Goal: Information Seeking & Learning: Learn about a topic

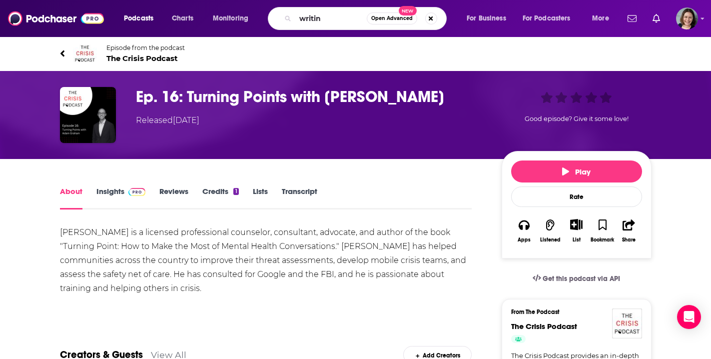
type input "writing"
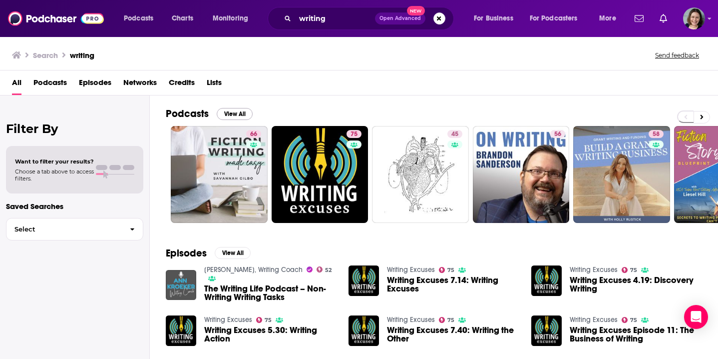
click at [238, 113] on button "View All" at bounding box center [235, 114] width 36 height 12
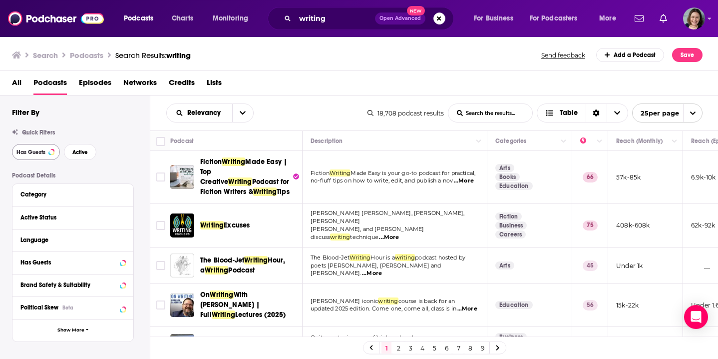
click at [32, 153] on span "Has Guests" at bounding box center [30, 151] width 29 height 5
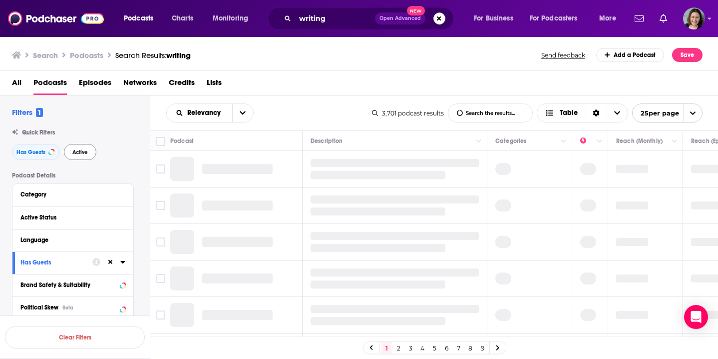
click at [77, 152] on span "Active" at bounding box center [79, 151] width 15 height 5
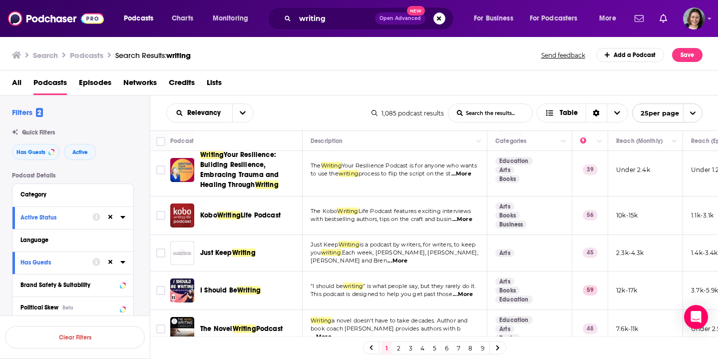
scroll to position [430, 0]
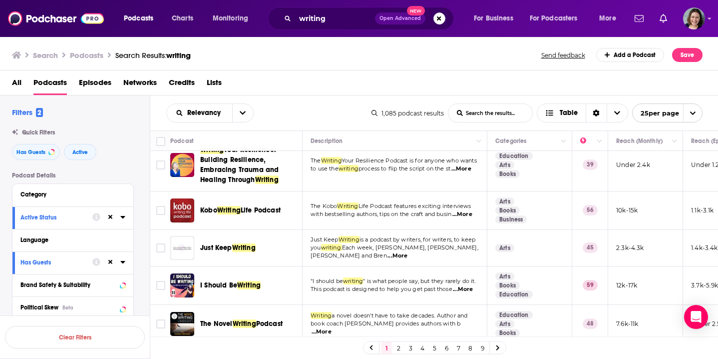
click at [408, 252] on span "...More" at bounding box center [398, 256] width 20 height 8
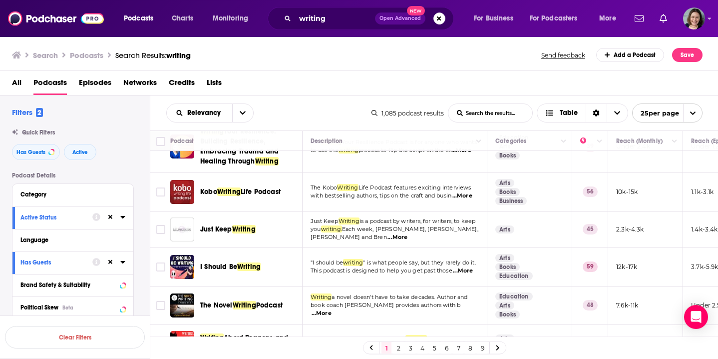
scroll to position [451, 0]
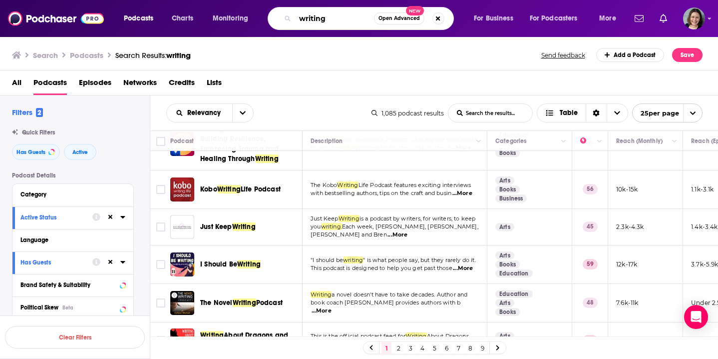
drag, startPoint x: 327, startPoint y: 19, endPoint x: 278, endPoint y: 18, distance: 48.5
click at [278, 18] on div "writing Open Advanced New" at bounding box center [361, 18] width 186 height 23
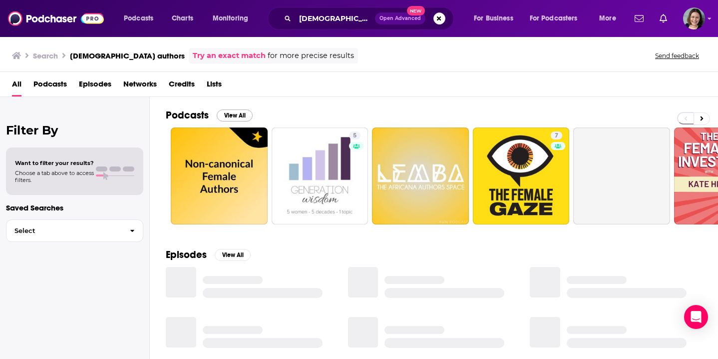
click at [227, 117] on button "View All" at bounding box center [235, 115] width 36 height 12
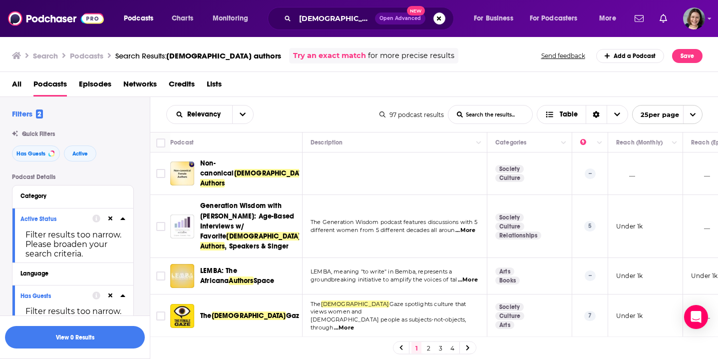
click at [564, 239] on td "Society Culture Relationships" at bounding box center [530, 226] width 85 height 62
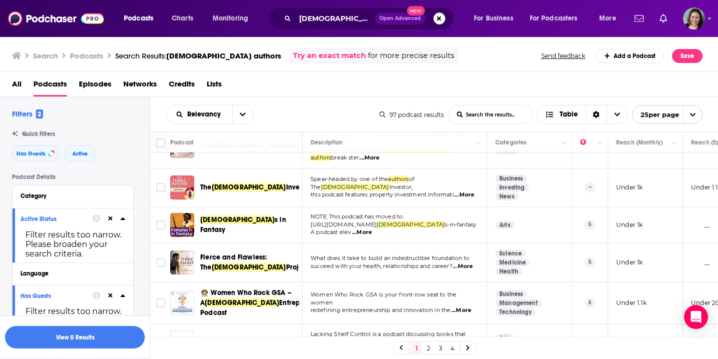
scroll to position [216, 0]
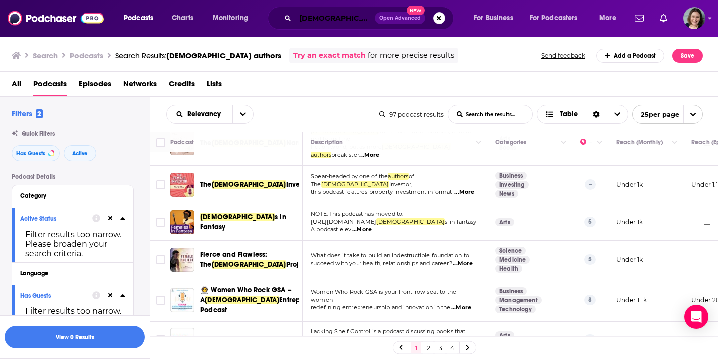
click at [358, 13] on input "female authors" at bounding box center [335, 18] width 80 height 16
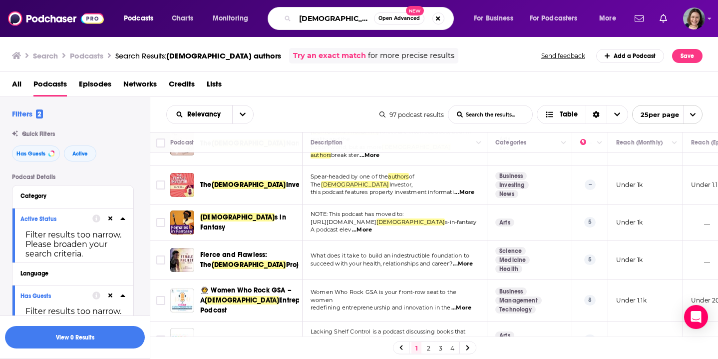
drag, startPoint x: 358, startPoint y: 18, endPoint x: 259, endPoint y: 17, distance: 98.9
click at [259, 17] on div "Podcasts Charts Monitoring female authors Open Advanced New For Business For Po…" at bounding box center [371, 18] width 509 height 23
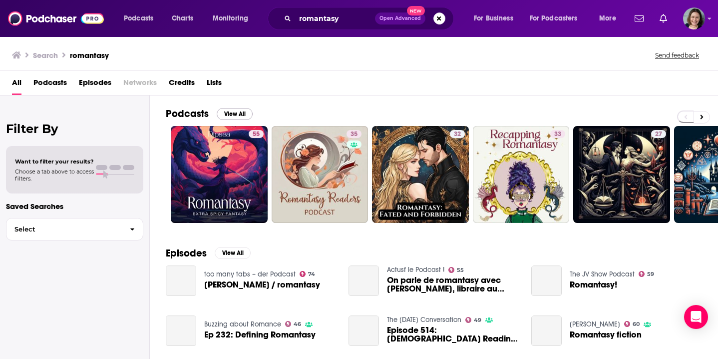
click at [231, 114] on button "View All" at bounding box center [235, 114] width 36 height 12
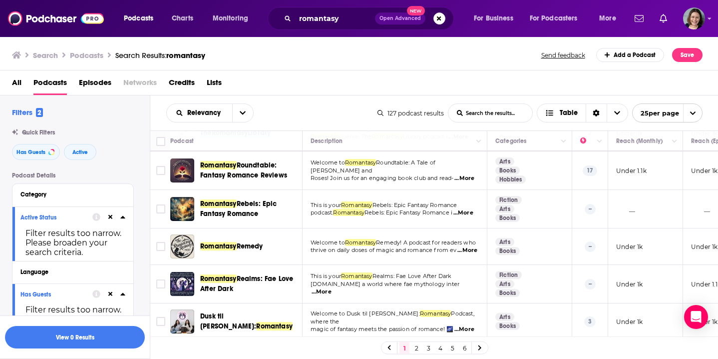
scroll to position [302, 0]
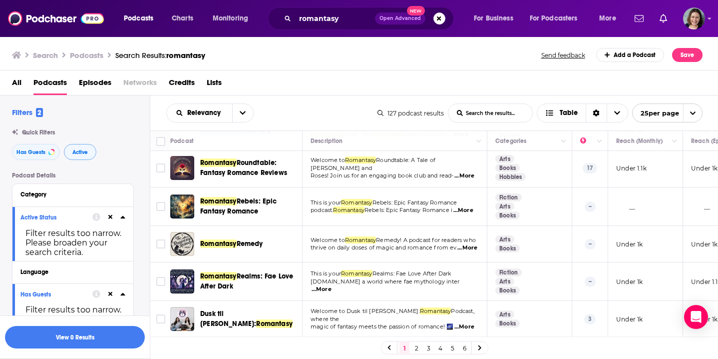
click at [76, 149] on span "Active" at bounding box center [79, 151] width 15 height 5
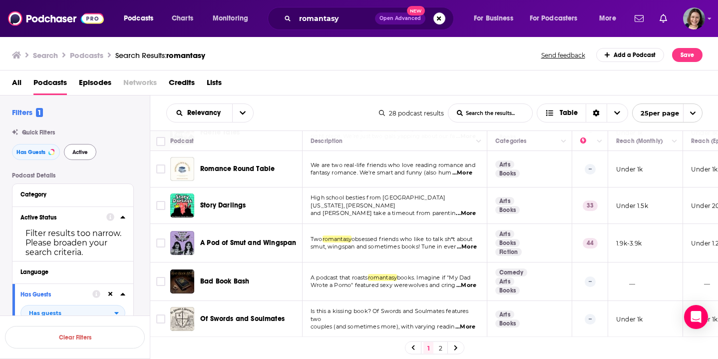
click at [75, 150] on span "Active" at bounding box center [79, 151] width 15 height 5
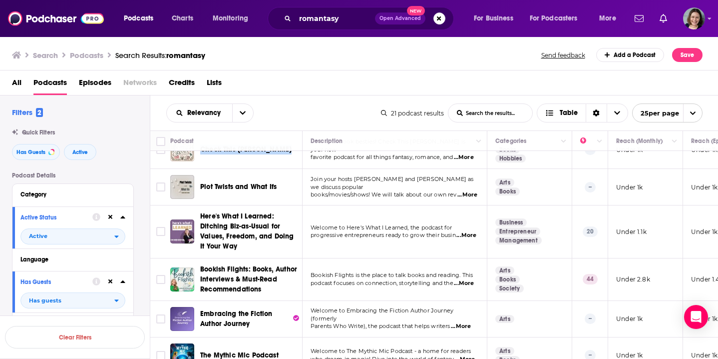
scroll to position [602, 0]
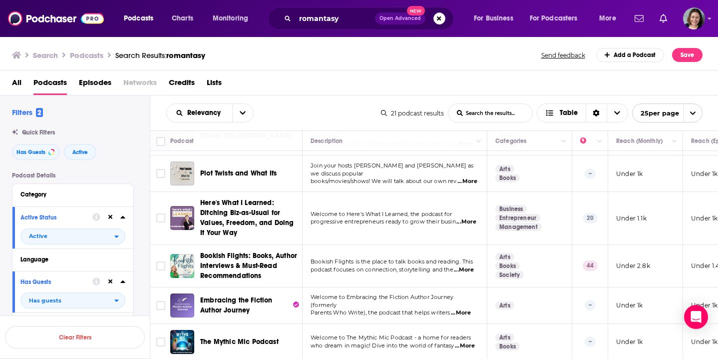
click at [479, 273] on td "Bookish Flights is the place to talk books and reading. This podcast focuses on…" at bounding box center [395, 266] width 185 height 42
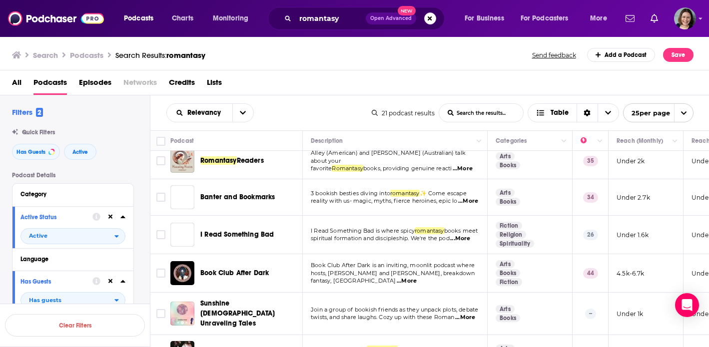
scroll to position [0, 0]
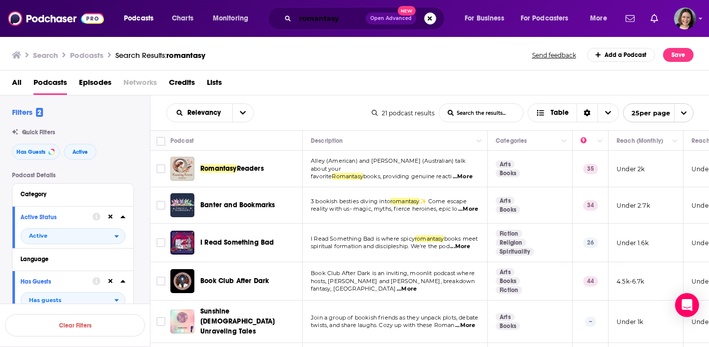
click at [348, 19] on input "romantasy" at bounding box center [330, 18] width 70 height 16
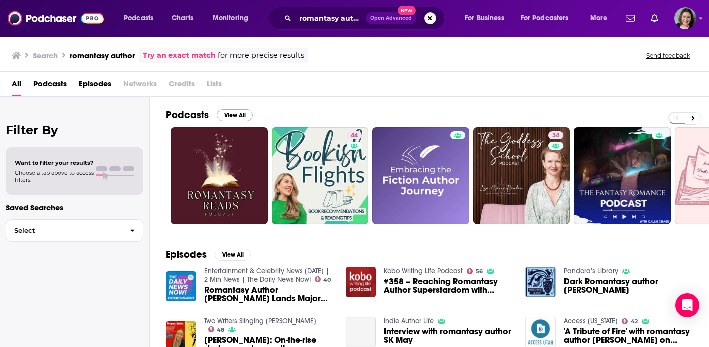
click at [231, 116] on button "View All" at bounding box center [235, 115] width 36 height 12
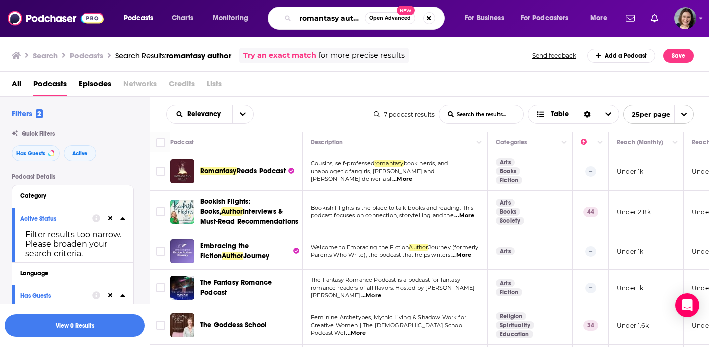
drag, startPoint x: 301, startPoint y: 20, endPoint x: 380, endPoint y: 20, distance: 78.9
click at [380, 20] on div "romantasy author Open Advanced New" at bounding box center [356, 18] width 177 height 23
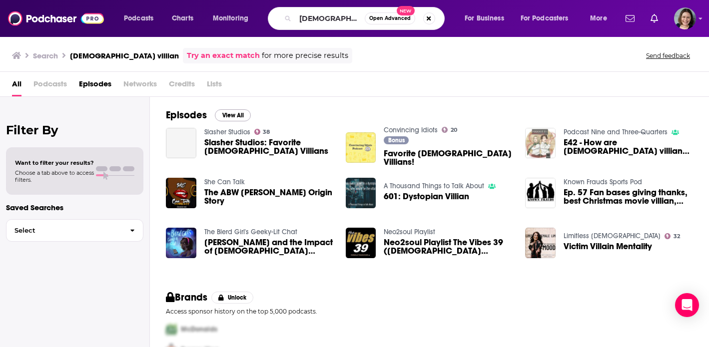
click at [229, 118] on button "View All" at bounding box center [233, 115] width 36 height 12
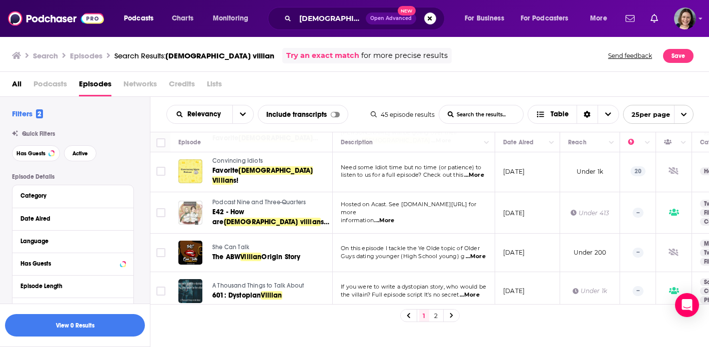
scroll to position [48, 0]
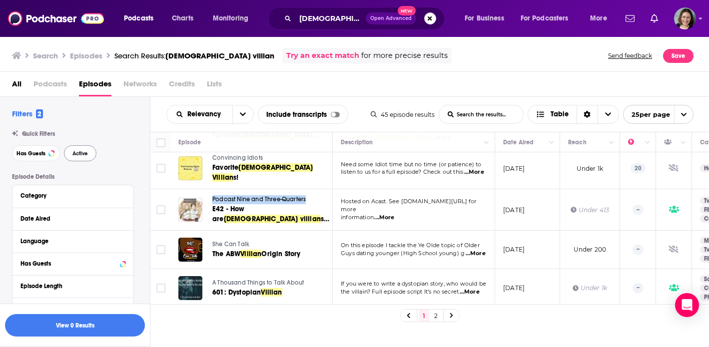
click at [80, 155] on span "Active" at bounding box center [79, 153] width 15 height 5
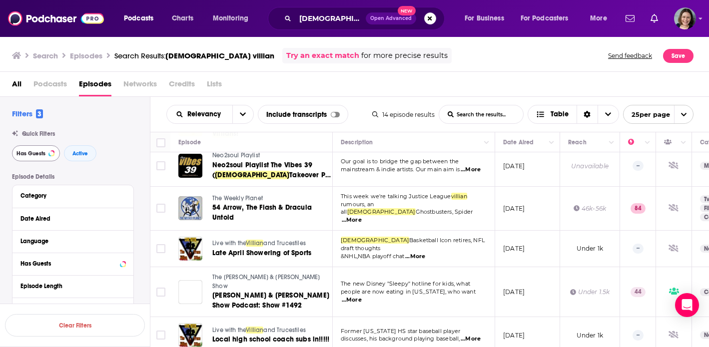
click at [34, 151] on span "Has Guests" at bounding box center [30, 153] width 29 height 5
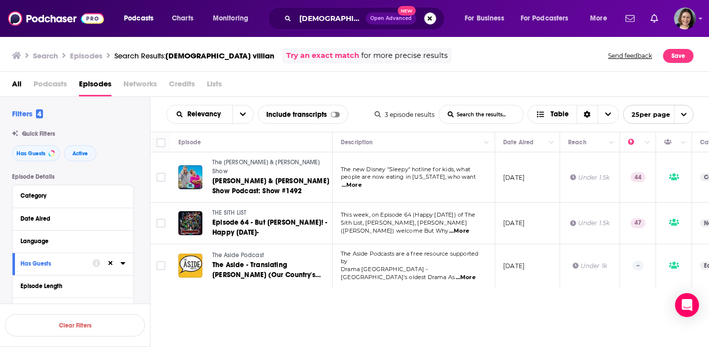
click at [30, 115] on h2 "Filters 4" at bounding box center [27, 113] width 31 height 9
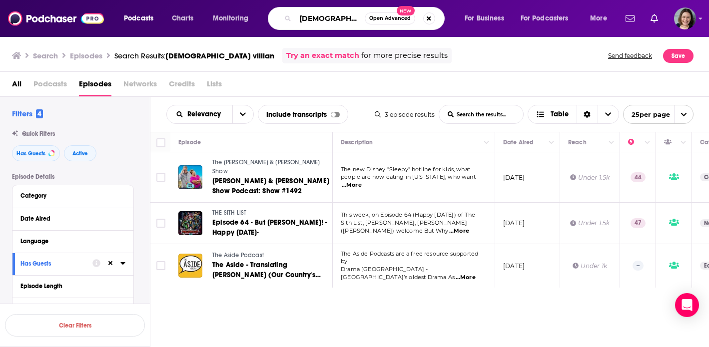
drag, startPoint x: 351, startPoint y: 18, endPoint x: 295, endPoint y: 20, distance: 56.0
click at [295, 20] on div "female villain Open Advanced New" at bounding box center [356, 18] width 177 height 23
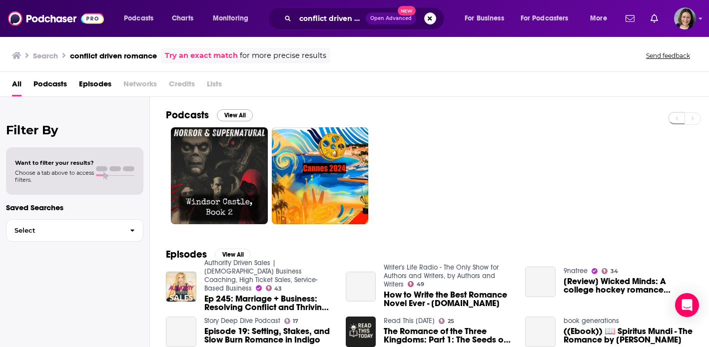
click at [229, 112] on button "View All" at bounding box center [235, 115] width 36 height 12
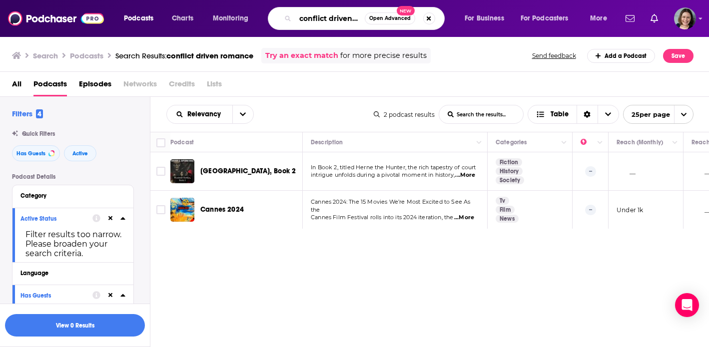
drag, startPoint x: 305, startPoint y: 18, endPoint x: 381, endPoint y: 19, distance: 75.4
click at [381, 19] on div "conflict driven romance Open Advanced New" at bounding box center [356, 18] width 177 height 23
type input "spicy books"
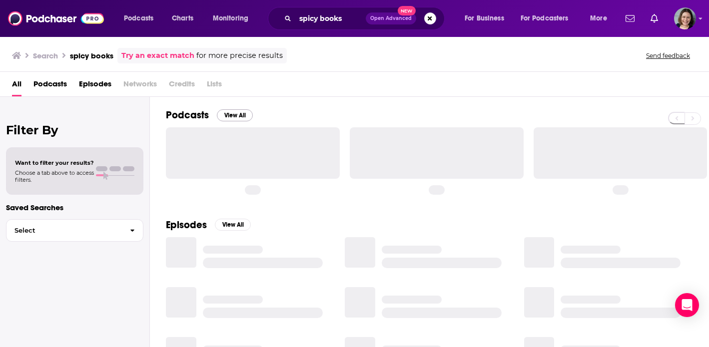
click at [241, 116] on button "View All" at bounding box center [235, 115] width 36 height 12
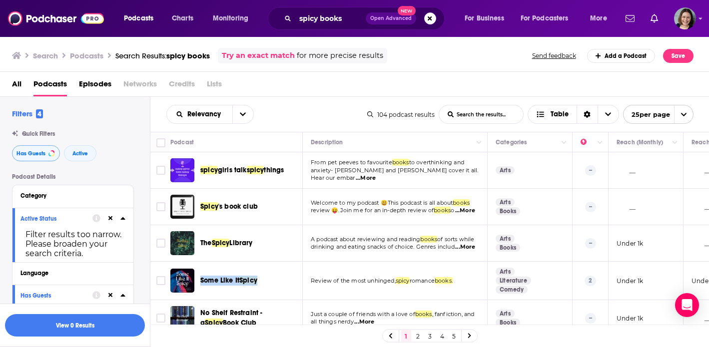
click at [32, 157] on button "Has Guests" at bounding box center [36, 153] width 48 height 16
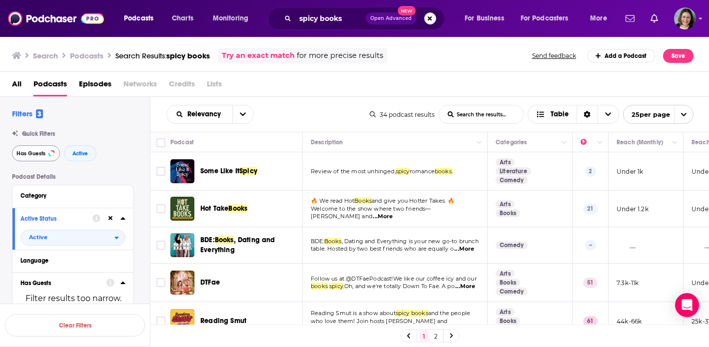
click at [32, 155] on span "Has Guests" at bounding box center [30, 153] width 29 height 5
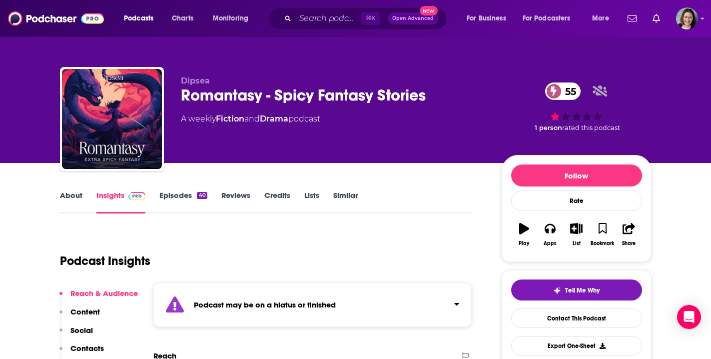
click at [176, 194] on link "Episodes 40" at bounding box center [182, 201] width 47 height 23
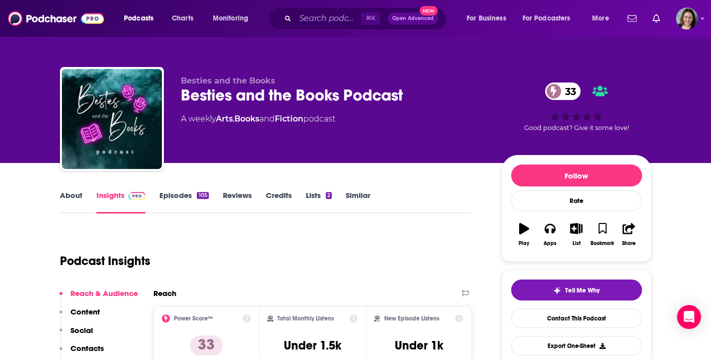
click at [67, 193] on link "About" at bounding box center [71, 201] width 22 height 23
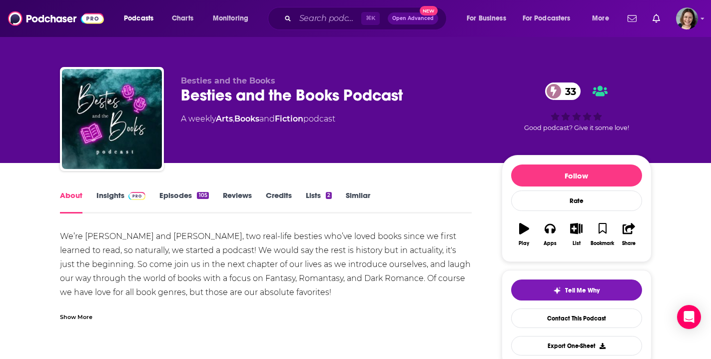
click at [80, 317] on div "Show More" at bounding box center [76, 315] width 32 height 9
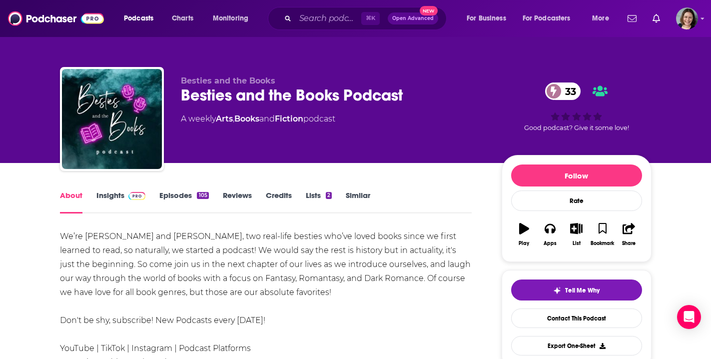
click at [181, 197] on link "Episodes 105" at bounding box center [183, 201] width 49 height 23
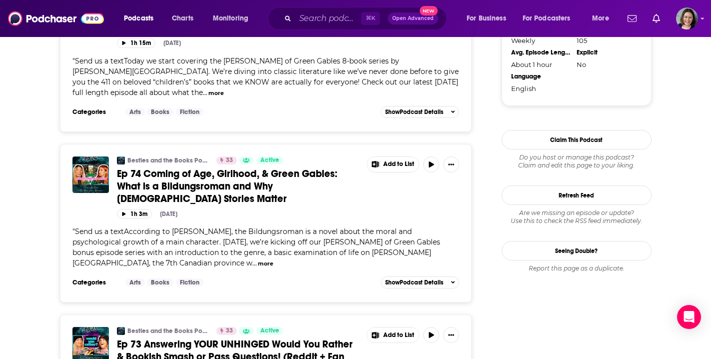
scroll to position [1122, 0]
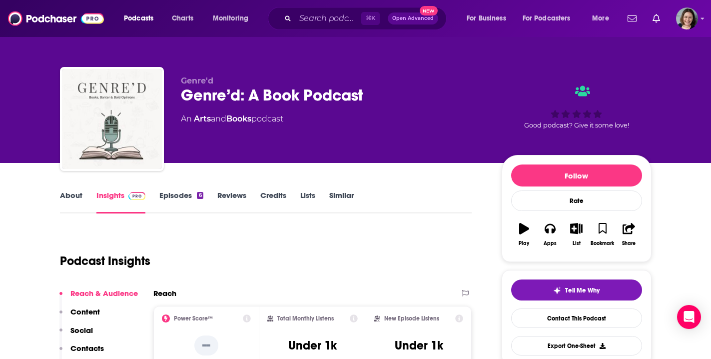
click at [76, 195] on link "About" at bounding box center [71, 201] width 22 height 23
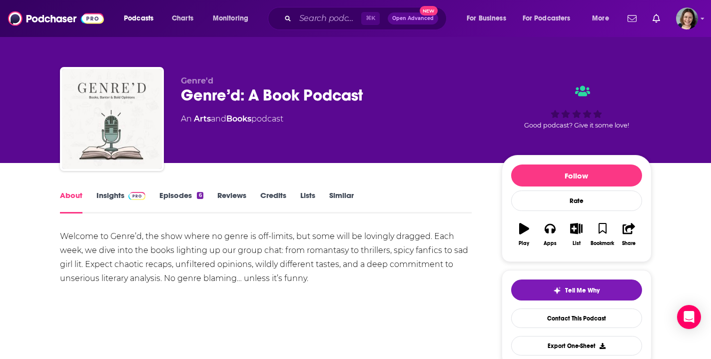
click at [174, 195] on link "Episodes 6" at bounding box center [180, 201] width 43 height 23
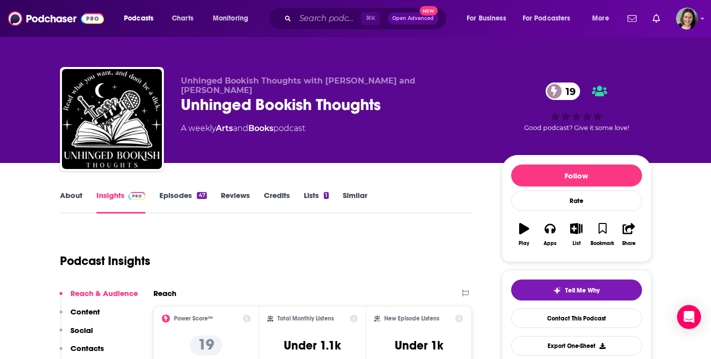
click at [183, 193] on link "Episodes 47" at bounding box center [182, 201] width 47 height 23
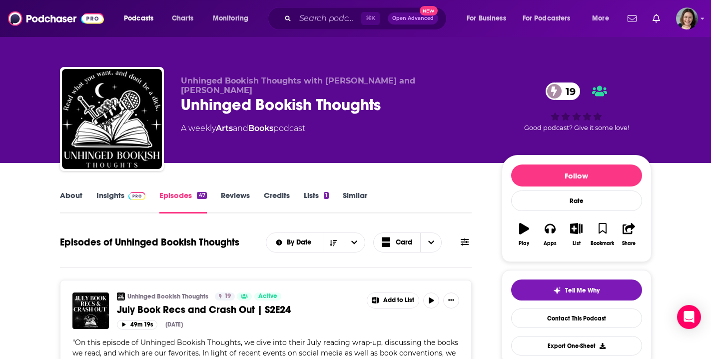
click at [68, 192] on link "About" at bounding box center [71, 201] width 22 height 23
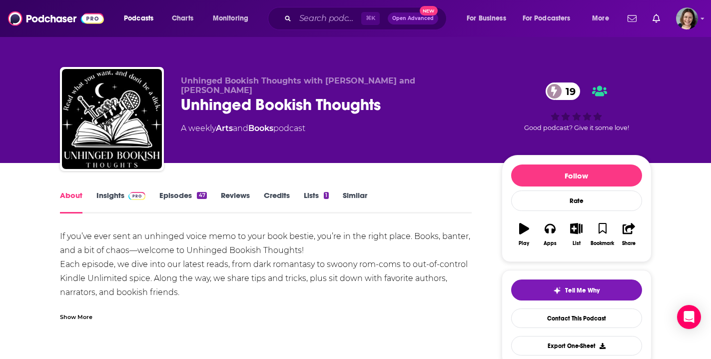
click at [76, 317] on div "Show More" at bounding box center [76, 315] width 32 height 9
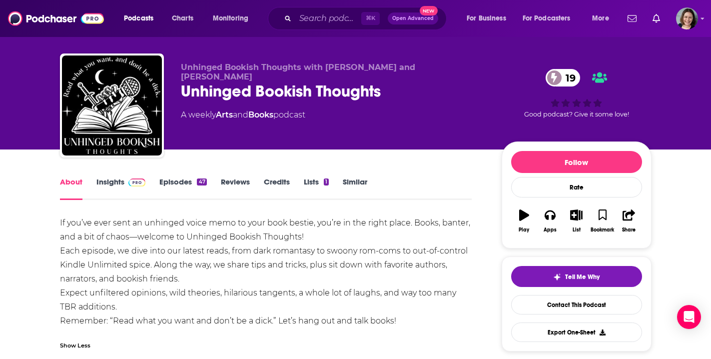
scroll to position [20, 0]
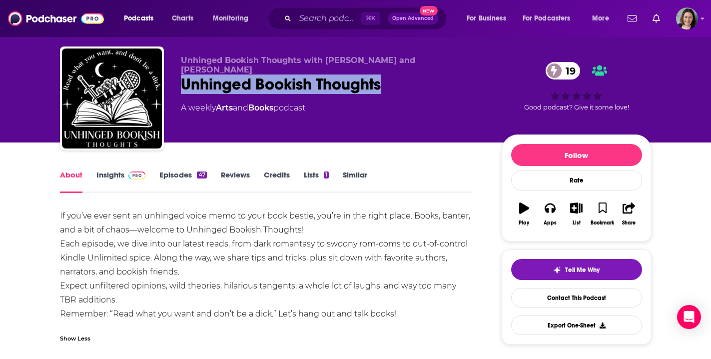
drag, startPoint x: 180, startPoint y: 76, endPoint x: 380, endPoint y: 78, distance: 199.8
click at [380, 78] on div "Unhinged Bookish Thoughts 19" at bounding box center [333, 83] width 305 height 19
copy h1 "Unhinged Bookish Thoughts"
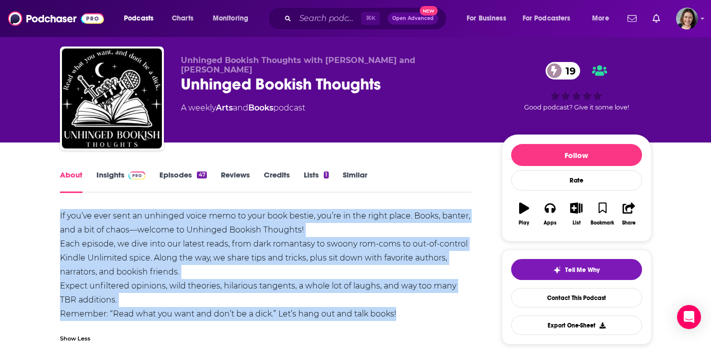
drag, startPoint x: 58, startPoint y: 216, endPoint x: 422, endPoint y: 310, distance: 375.1
copy div "If you’ve ever sent an unhinged voice memo to your book bestie, you’re in the r…"
click at [111, 179] on link "Insights" at bounding box center [120, 181] width 49 height 23
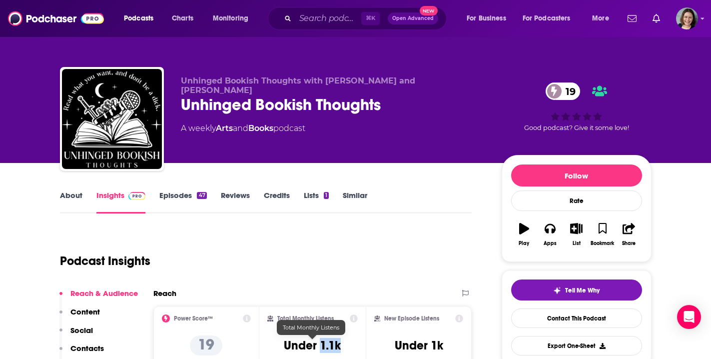
drag, startPoint x: 322, startPoint y: 343, endPoint x: 352, endPoint y: 344, distance: 30.0
click at [352, 344] on div "Total Monthly Listens Under 1.1k" at bounding box center [312, 337] width 90 height 46
copy h3 "1.1k"
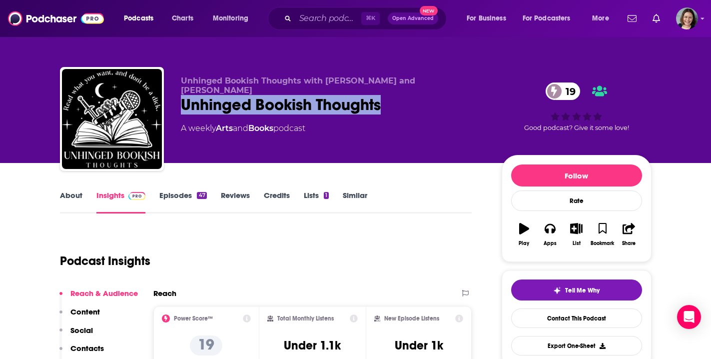
drag, startPoint x: 383, startPoint y: 96, endPoint x: 176, endPoint y: 104, distance: 206.9
click at [176, 104] on div "Unhinged Bookish Thoughts with Lys and Karrie Unhinged Bookish Thoughts 19 A we…" at bounding box center [355, 121] width 591 height 108
copy h2 "Unhinged Bookish Thoughts"
click at [176, 193] on link "Episodes 47" at bounding box center [182, 201] width 47 height 23
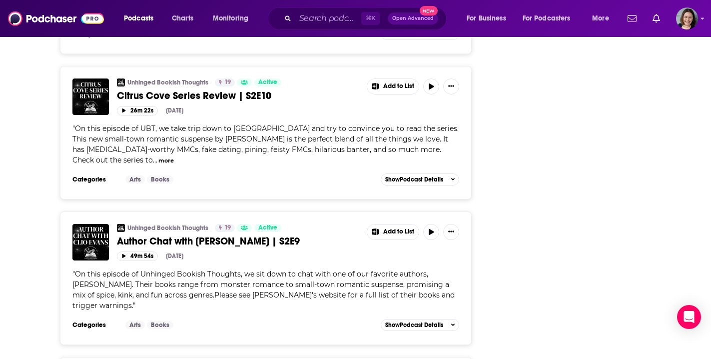
scroll to position [2363, 0]
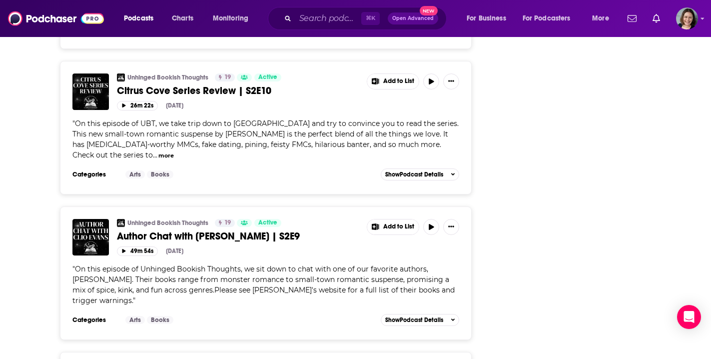
click at [214, 230] on span "Author Chat with Clio Evans | S2E9" at bounding box center [208, 236] width 183 height 12
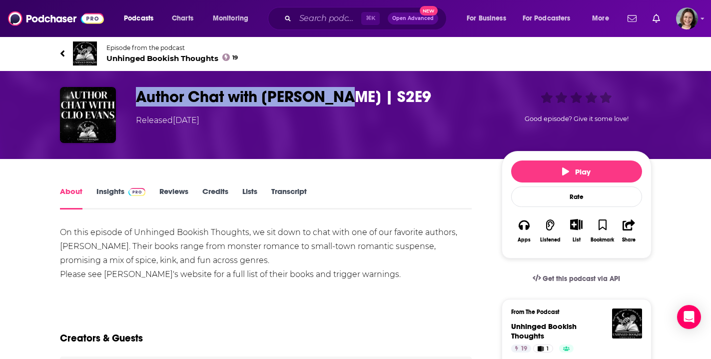
drag, startPoint x: 137, startPoint y: 94, endPoint x: 335, endPoint y: 100, distance: 198.4
click at [335, 100] on h1 "Author Chat with Clio Evans | S2E9" at bounding box center [311, 96] width 350 height 19
copy h1 "Author Chat with Clio Evans"
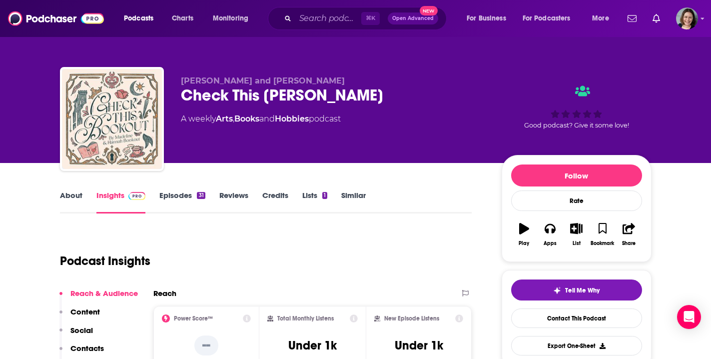
click at [69, 197] on link "About" at bounding box center [71, 201] width 22 height 23
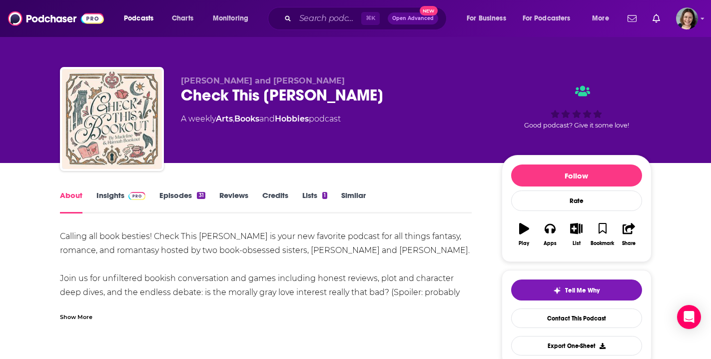
click at [76, 315] on div "Show More" at bounding box center [76, 315] width 32 height 9
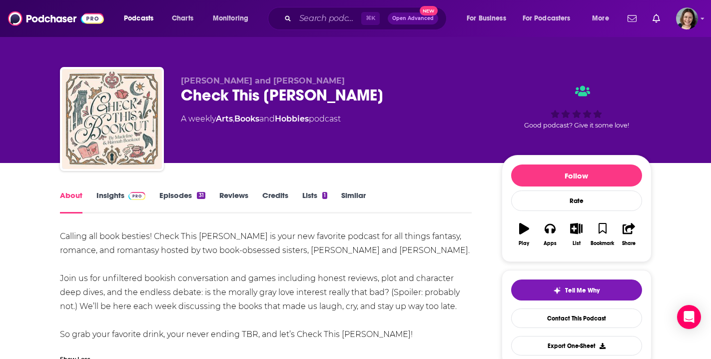
click at [111, 197] on link "Insights" at bounding box center [120, 201] width 49 height 23
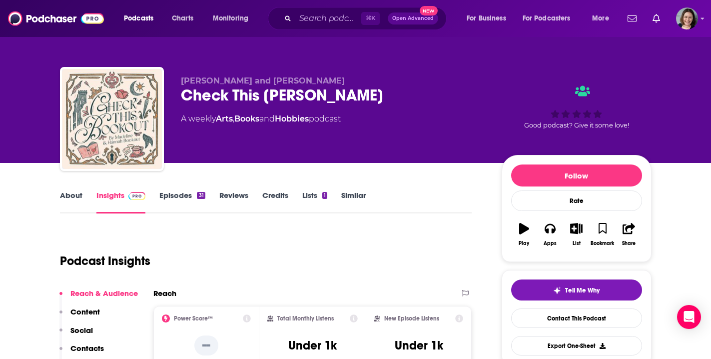
click at [179, 196] on link "Episodes 31" at bounding box center [181, 201] width 45 height 23
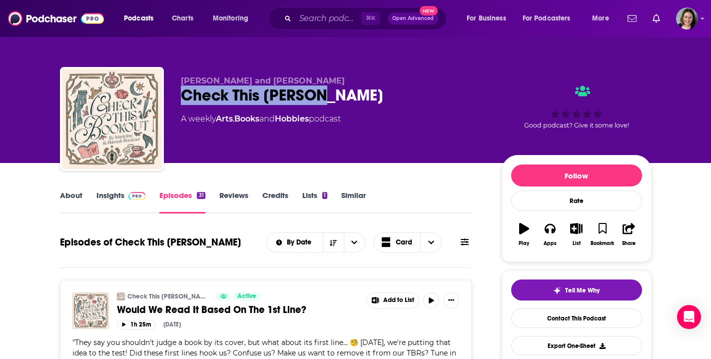
drag, startPoint x: 324, startPoint y: 92, endPoint x: 185, endPoint y: 93, distance: 138.9
click at [185, 93] on div "Check This [PERSON_NAME]" at bounding box center [333, 94] width 305 height 19
copy h2 "Check This [PERSON_NAME]"
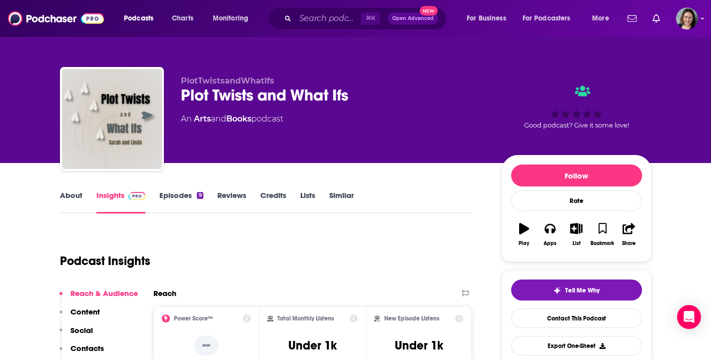
click at [71, 196] on link "About" at bounding box center [71, 201] width 22 height 23
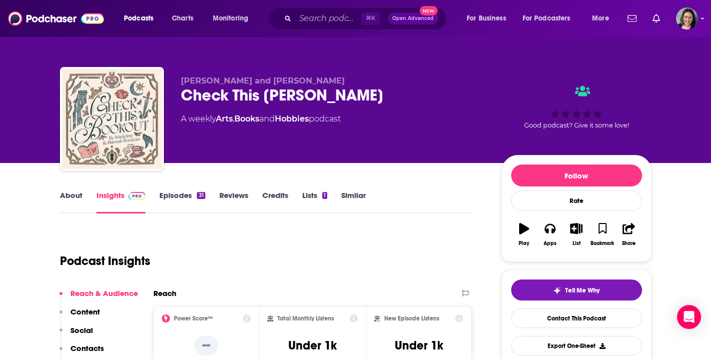
click at [71, 197] on link "About" at bounding box center [71, 201] width 22 height 23
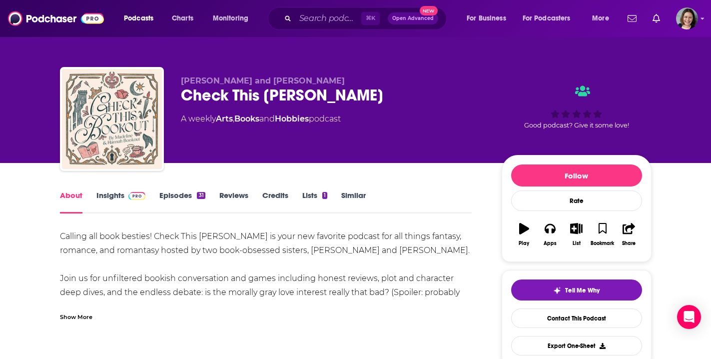
click at [71, 317] on div "Show More" at bounding box center [76, 315] width 32 height 9
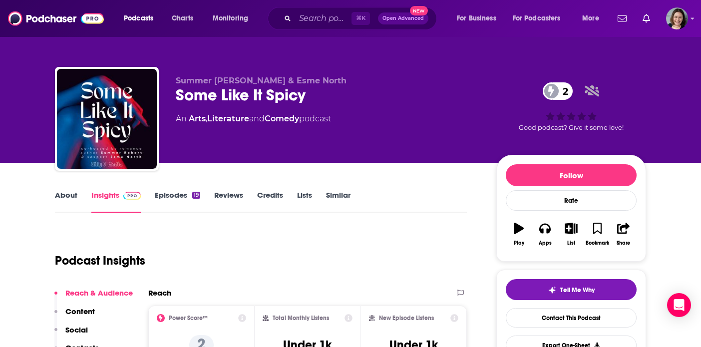
click at [71, 195] on link "About" at bounding box center [66, 201] width 22 height 23
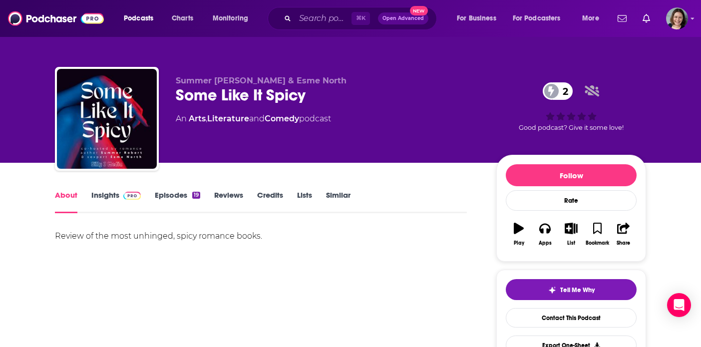
click at [177, 195] on link "Episodes 19" at bounding box center [177, 201] width 45 height 23
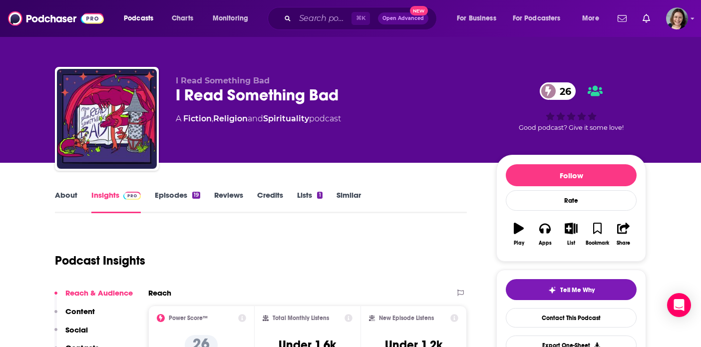
click at [60, 198] on link "About" at bounding box center [66, 201] width 22 height 23
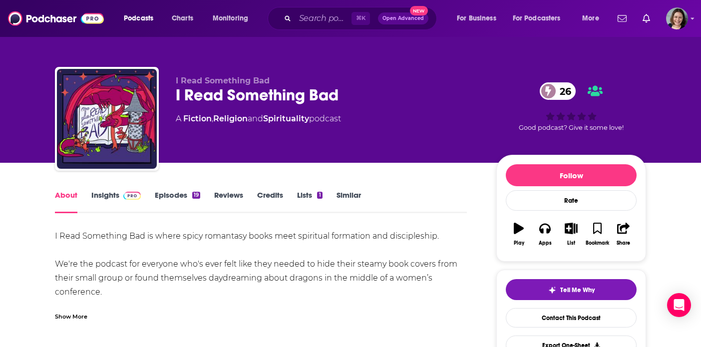
click at [79, 314] on div "Show More" at bounding box center [71, 315] width 32 height 9
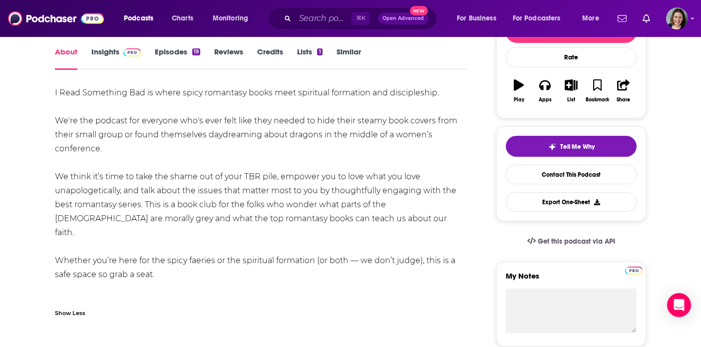
scroll to position [145, 0]
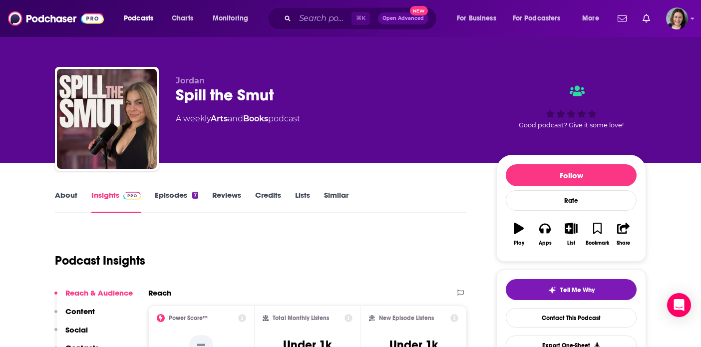
click at [67, 199] on link "About" at bounding box center [66, 201] width 22 height 23
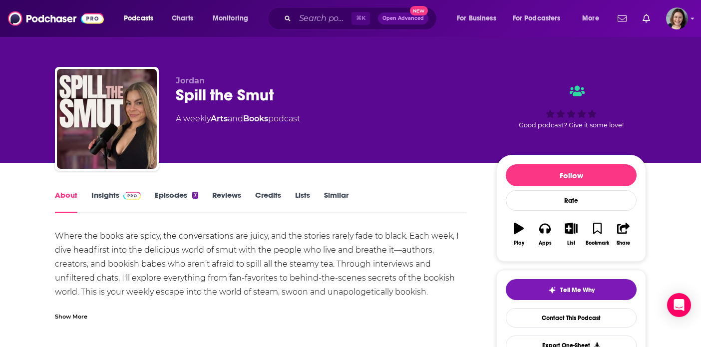
click at [73, 318] on div "Show More" at bounding box center [71, 315] width 32 height 9
click at [172, 197] on link "Episodes 7" at bounding box center [176, 201] width 43 height 23
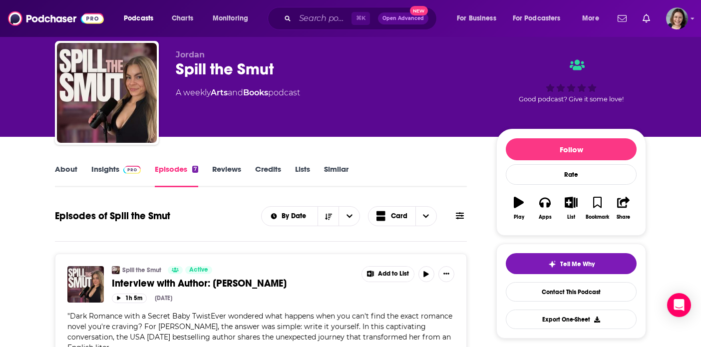
scroll to position [28, 0]
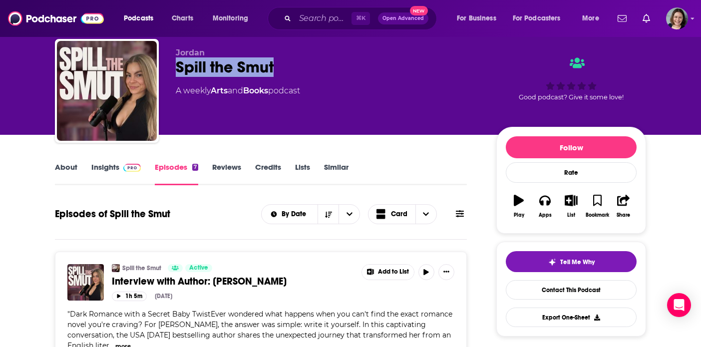
drag, startPoint x: 279, startPoint y: 68, endPoint x: 178, endPoint y: 68, distance: 100.9
click at [178, 68] on div "Spill the Smut" at bounding box center [328, 66] width 305 height 19
copy h2 "Spill the Smut"
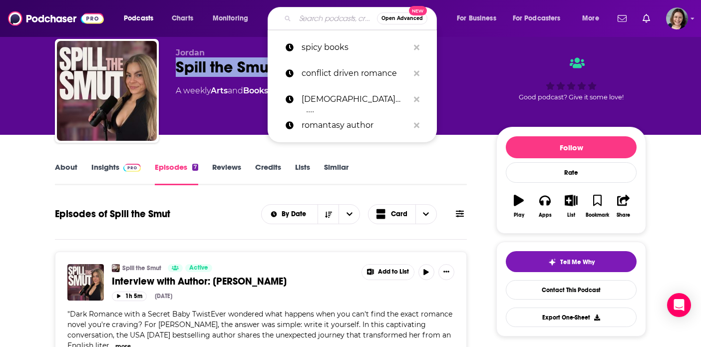
click at [326, 23] on input "Search podcasts, credits, & more..." at bounding box center [336, 18] width 82 height 16
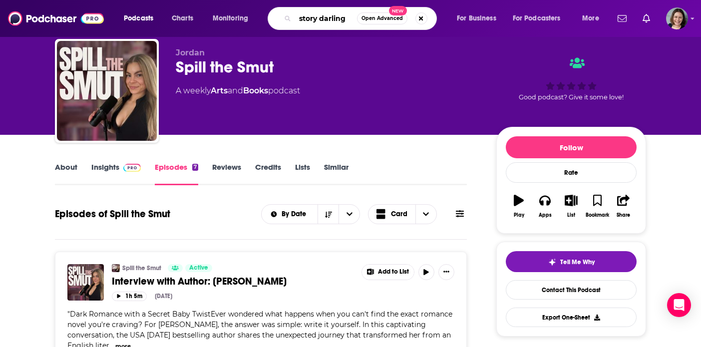
type input "story darlings"
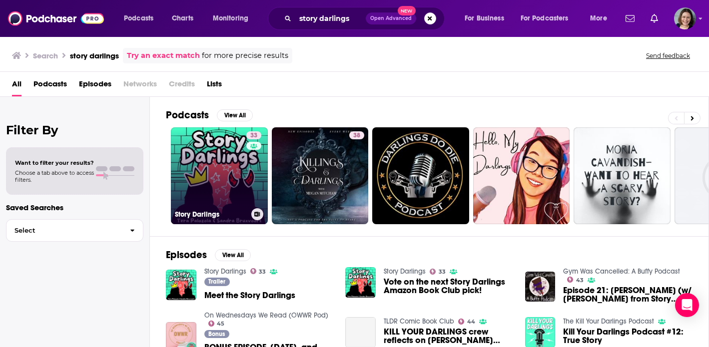
click at [229, 166] on link "33 Story Darlings" at bounding box center [219, 175] width 97 height 97
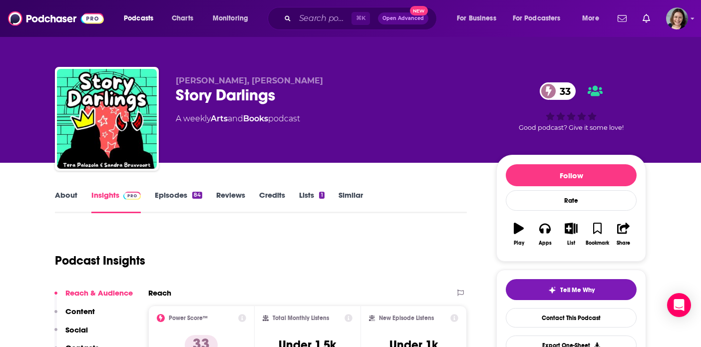
click at [66, 192] on link "About" at bounding box center [66, 201] width 22 height 23
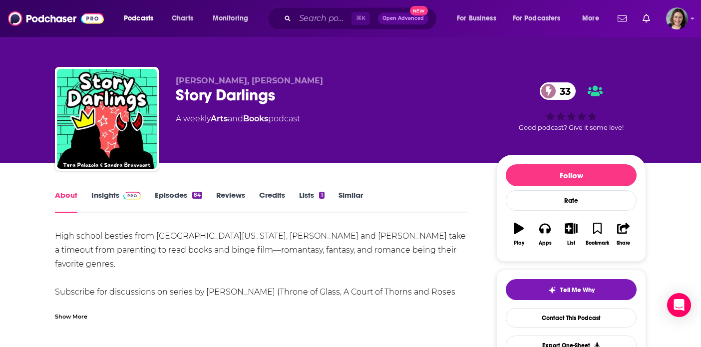
click at [62, 321] on div "Show More" at bounding box center [71, 315] width 32 height 9
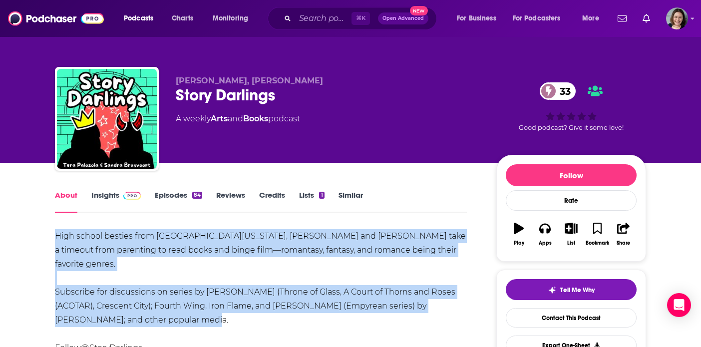
drag, startPoint x: 54, startPoint y: 235, endPoint x: 208, endPoint y: 304, distance: 168.6
copy div "High school besties from Northwest Arkansas, Tera Palozola and Sandra Bruxvoort…"
click at [95, 197] on link "Insights" at bounding box center [115, 201] width 49 height 23
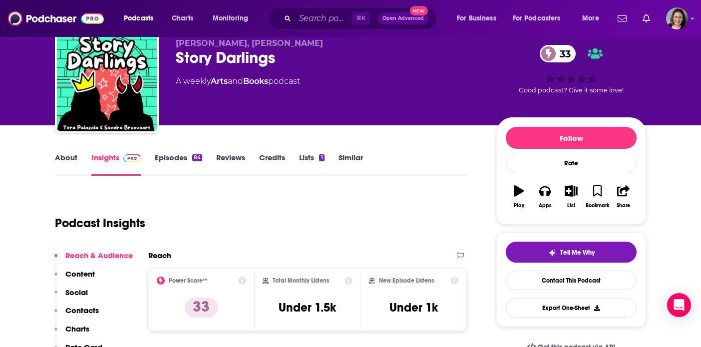
scroll to position [135, 0]
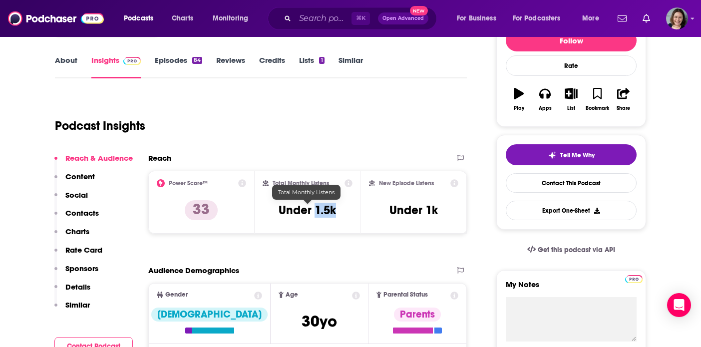
drag, startPoint x: 316, startPoint y: 208, endPoint x: 342, endPoint y: 209, distance: 26.0
click at [342, 209] on div "Total Monthly Listens Under 1.5k" at bounding box center [308, 202] width 90 height 46
copy h3 "1.5k"
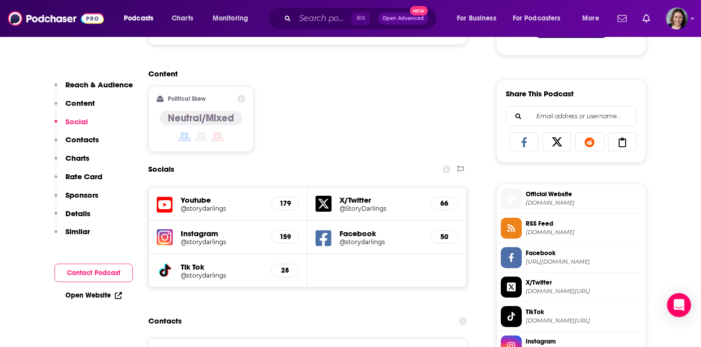
scroll to position [606, 0]
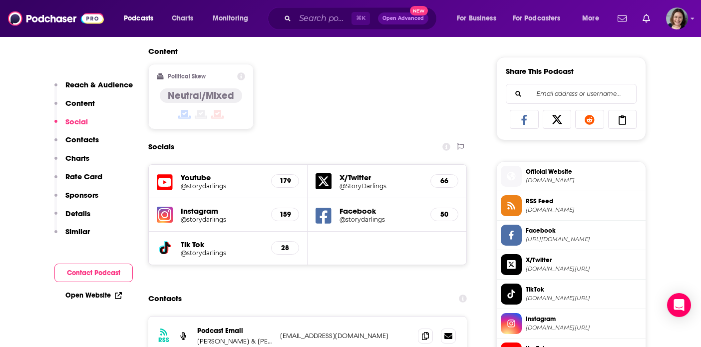
click at [204, 215] on h5 "Instagram" at bounding box center [222, 210] width 82 height 9
click at [201, 219] on h5 "@storydarlings" at bounding box center [222, 219] width 82 height 7
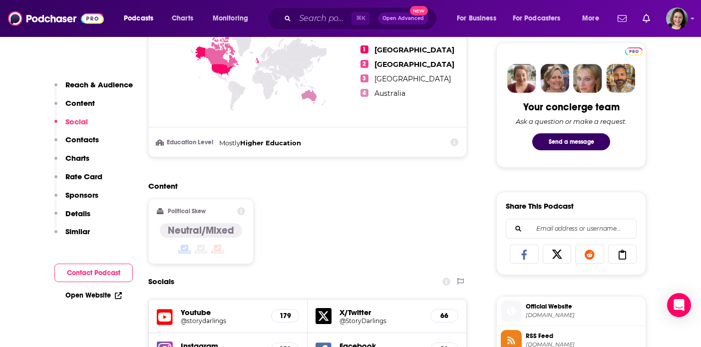
scroll to position [0, 0]
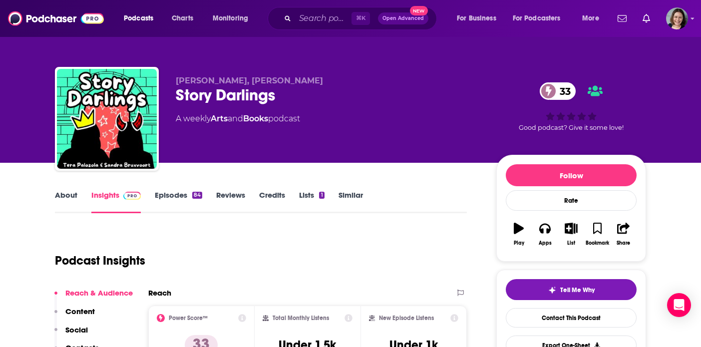
click at [161, 194] on link "Episodes 84" at bounding box center [178, 201] width 47 height 23
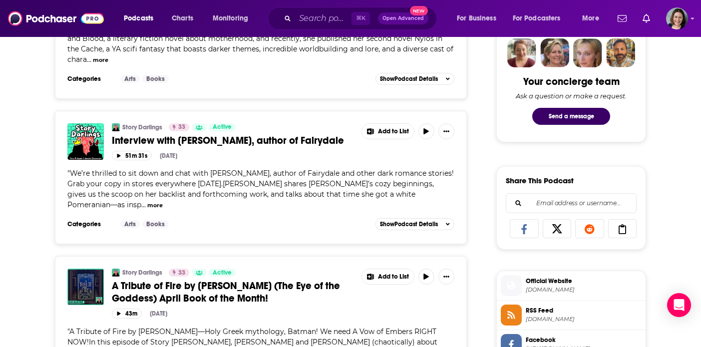
scroll to position [456, 0]
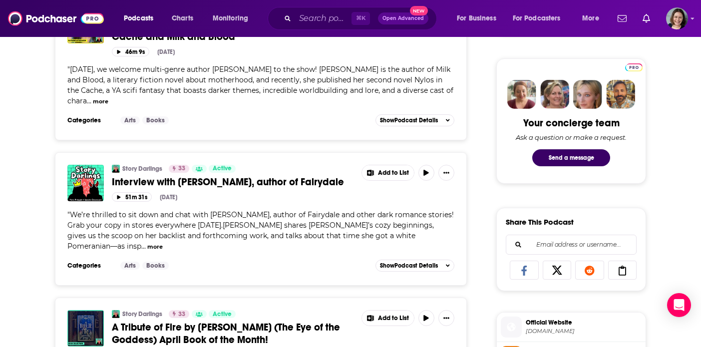
click at [278, 176] on span "Interview with Veronica Lancet, author of Fairydale" at bounding box center [228, 182] width 232 height 12
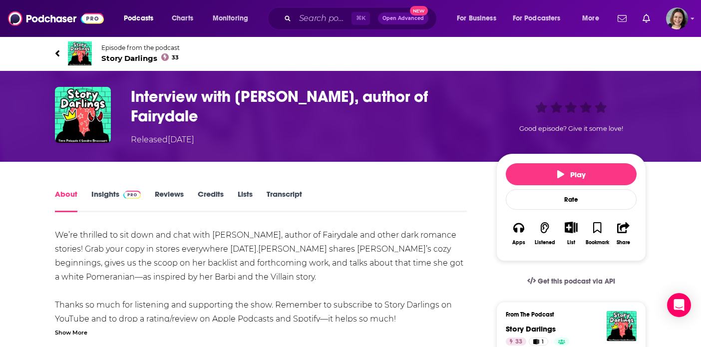
drag, startPoint x: 180, startPoint y: 112, endPoint x: 133, endPoint y: 96, distance: 50.1
click at [133, 96] on h1 "Interview with Veronica Lancet, author of Fairydale" at bounding box center [306, 106] width 350 height 39
copy h1 "Interview with Veronica Lancet, author of Fairydale"
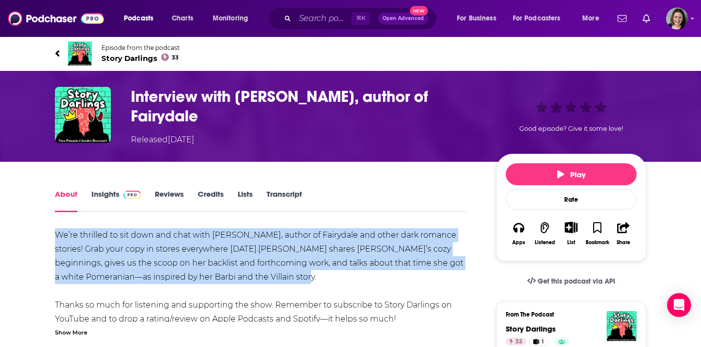
drag, startPoint x: 290, startPoint y: 277, endPoint x: 53, endPoint y: 236, distance: 240.3
copy div "We’re thrilled to sit down and chat with Veronica Lancet, author of Fairydale a…"
click at [327, 19] on input "Search podcasts, credits, & more..." at bounding box center [323, 18] width 56 height 16
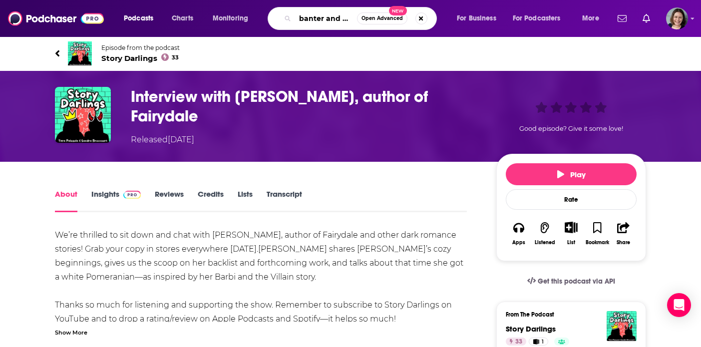
type input "banter and bookmarks"
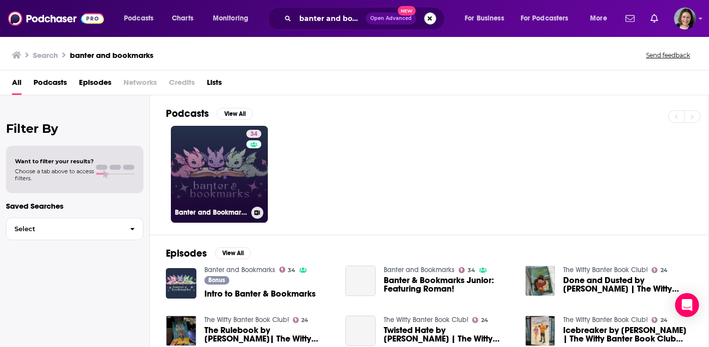
click at [217, 184] on link "34 Banter and Bookmarks" at bounding box center [219, 174] width 97 height 97
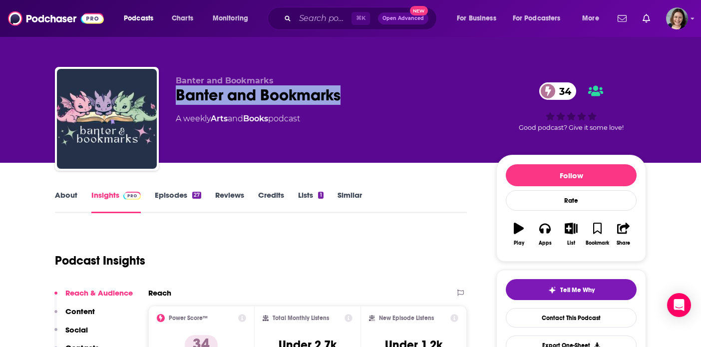
drag, startPoint x: 176, startPoint y: 94, endPoint x: 345, endPoint y: 95, distance: 168.8
click at [345, 95] on div "Banter and Bookmarks 34" at bounding box center [328, 94] width 305 height 19
click at [63, 195] on link "About" at bounding box center [66, 201] width 22 height 23
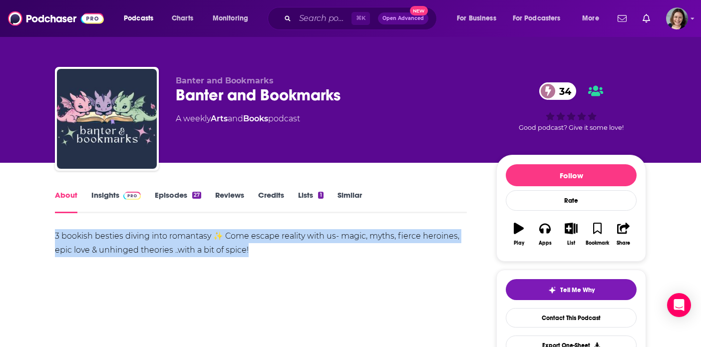
drag, startPoint x: 52, startPoint y: 234, endPoint x: 258, endPoint y: 248, distance: 205.8
copy div "3 bookish besties diving into romantasy ✨ Come escape reality with us- magic, m…"
click at [98, 197] on link "Insights" at bounding box center [115, 201] width 49 height 23
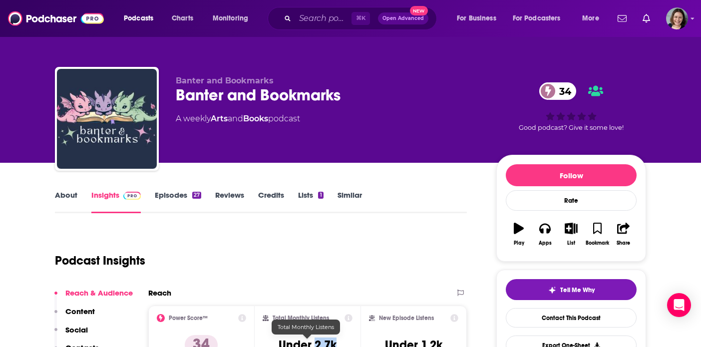
drag, startPoint x: 314, startPoint y: 343, endPoint x: 342, endPoint y: 345, distance: 28.0
click at [342, 345] on div "Total Monthly Listens Under 2.7k" at bounding box center [308, 337] width 90 height 46
copy h3 "2.7k"
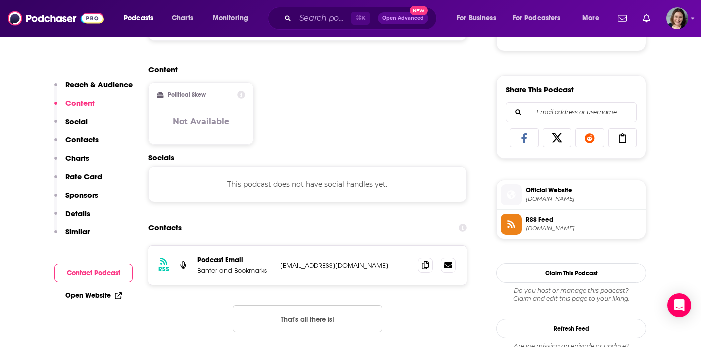
scroll to position [646, 0]
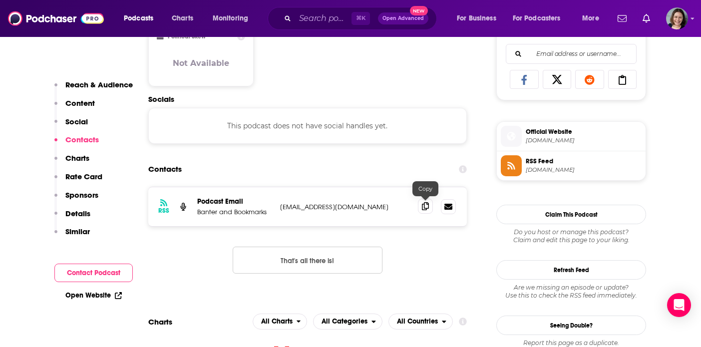
click at [426, 207] on icon at bounding box center [425, 206] width 7 height 8
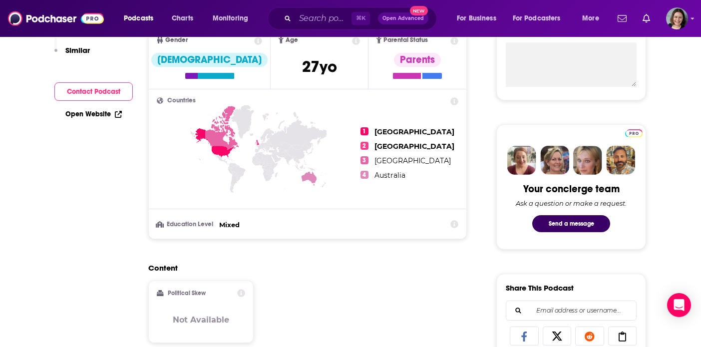
scroll to position [0, 0]
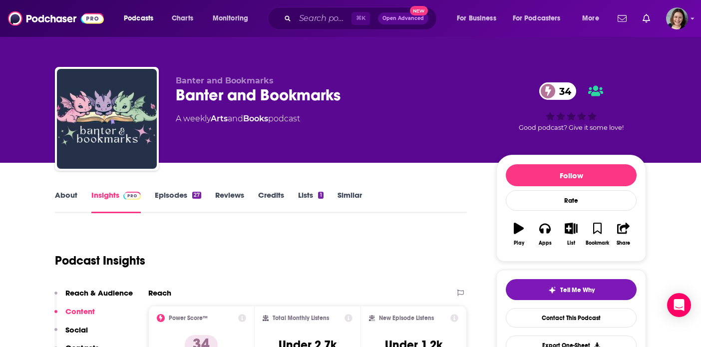
click at [170, 195] on link "Episodes 27" at bounding box center [178, 201] width 46 height 23
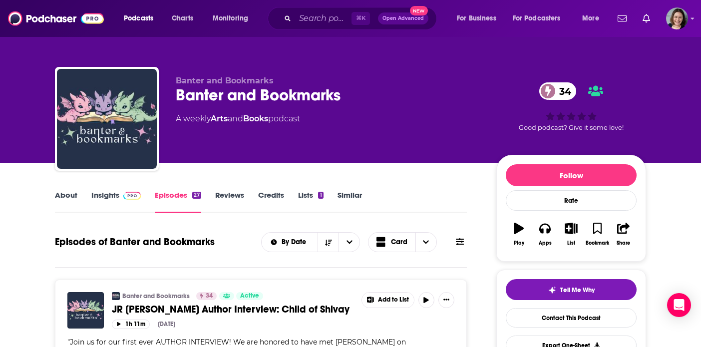
click at [243, 310] on span "JR Cathers Author Interview: Child of Shivay" at bounding box center [231, 309] width 238 height 12
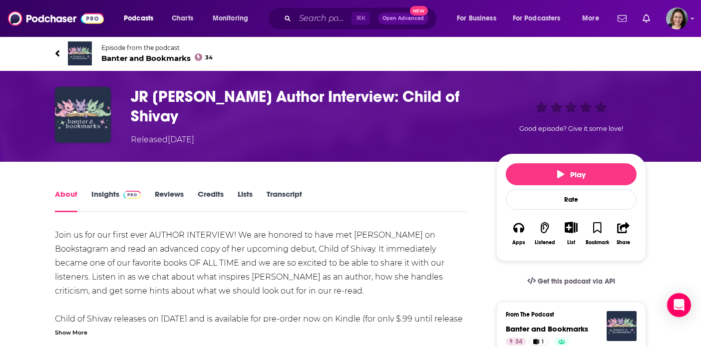
click at [135, 100] on h1 "JR Cathers Author Interview: Child of Shivay" at bounding box center [306, 106] width 350 height 39
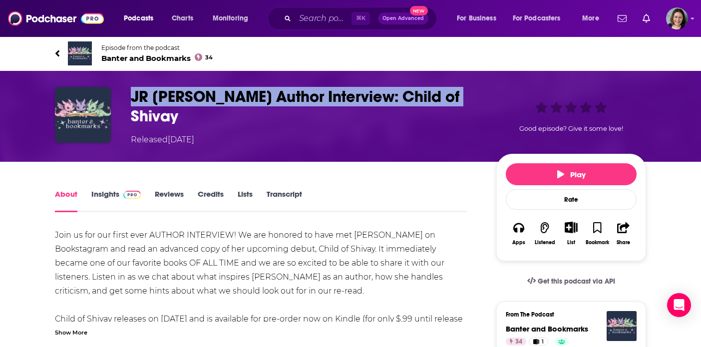
drag, startPoint x: 133, startPoint y: 97, endPoint x: 451, endPoint y: 97, distance: 318.2
click at [451, 97] on h1 "JR Cathers Author Interview: Child of Shivay" at bounding box center [306, 106] width 350 height 39
copy h1 "JR Cathers Author Interview: Child of Shivay"
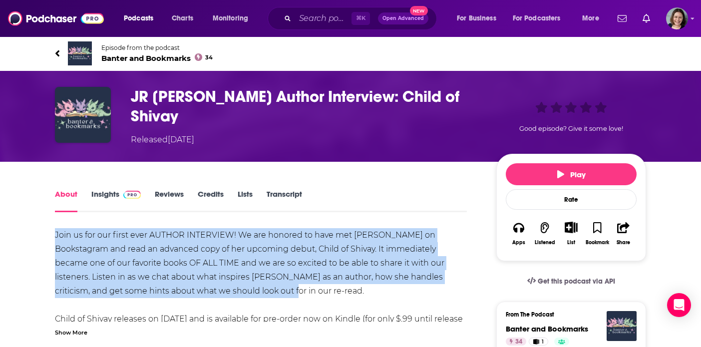
drag, startPoint x: 201, startPoint y: 287, endPoint x: 53, endPoint y: 238, distance: 155.8
copy div "Join us for our first ever AUTHOR INTERVIEW! We are honored to have met Jess on…"
click at [305, 21] on input "Search podcasts, credits, & more..." at bounding box center [323, 18] width 56 height 16
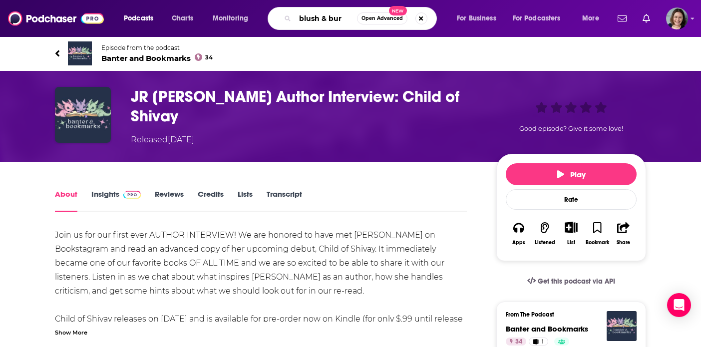
type input "blush & burn"
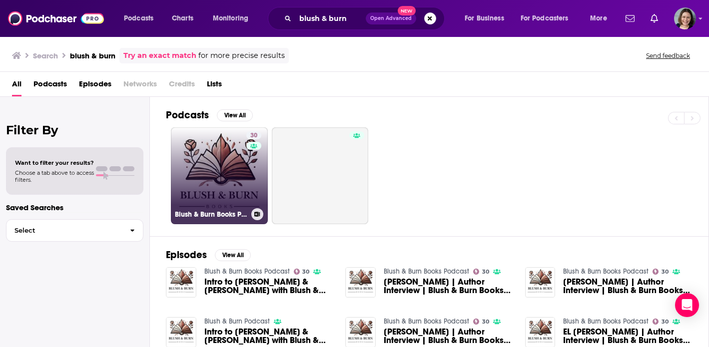
click at [232, 175] on link "30 Blush & Burn Books Podcast" at bounding box center [219, 175] width 97 height 97
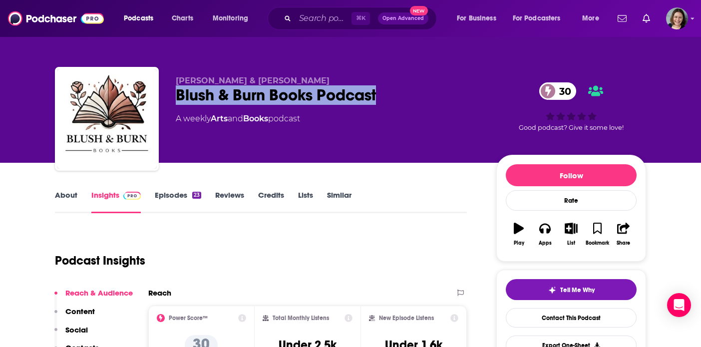
drag, startPoint x: 175, startPoint y: 93, endPoint x: 377, endPoint y: 96, distance: 201.3
click at [377, 96] on div "Laura & Annie Blush & Burn Books Podcast 30 A weekly Arts and Books podcast 30 …" at bounding box center [350, 121] width 591 height 108
copy h2 "Blush & Burn Books Podcast"
click at [67, 196] on link "About" at bounding box center [66, 201] width 22 height 23
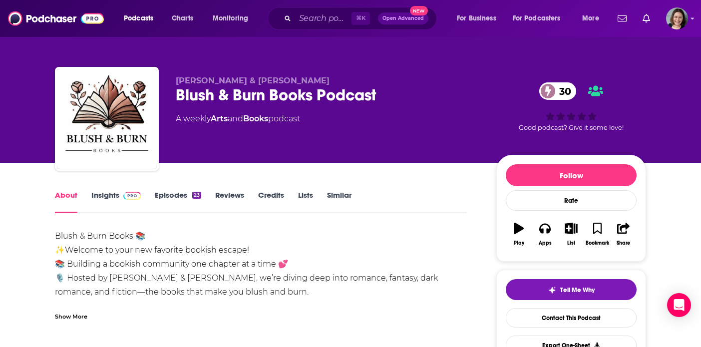
click at [70, 319] on div "Show More" at bounding box center [71, 315] width 32 height 9
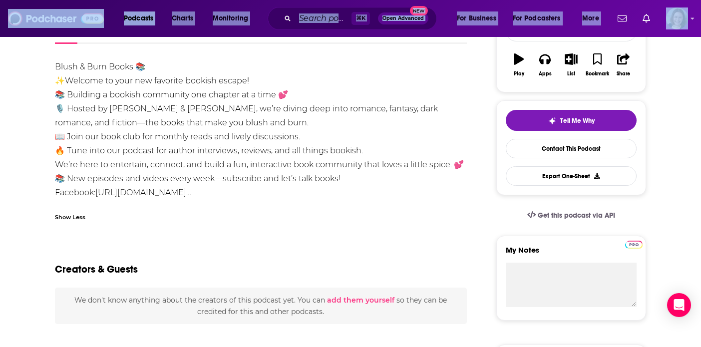
scroll to position [206, 0]
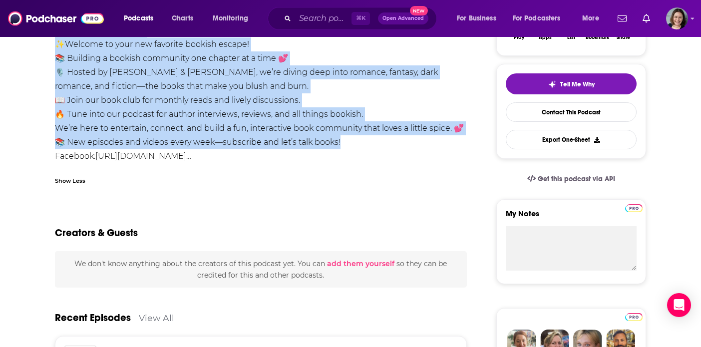
drag, startPoint x: 55, startPoint y: 239, endPoint x: 348, endPoint y: 143, distance: 307.4
click at [348, 143] on div "Blush & Burn Books 📚 ✨Welcome to your new favorite bookish escape! 📚 Building a…" at bounding box center [261, 93] width 412 height 140
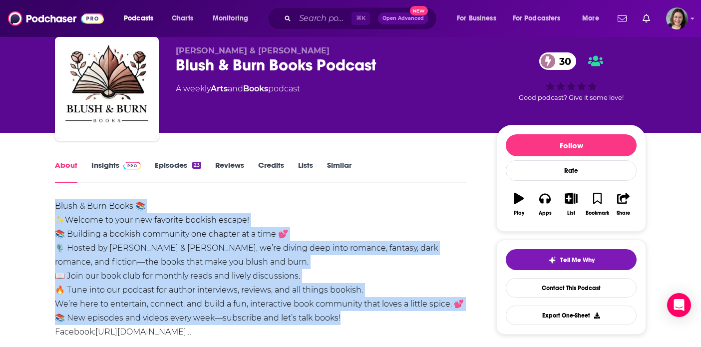
scroll to position [0, 0]
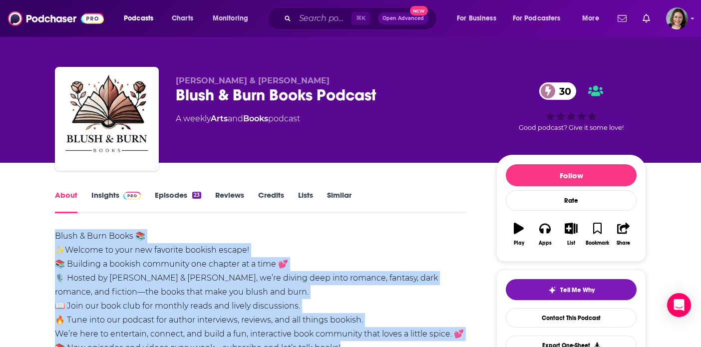
click at [107, 193] on link "Insights" at bounding box center [115, 201] width 49 height 23
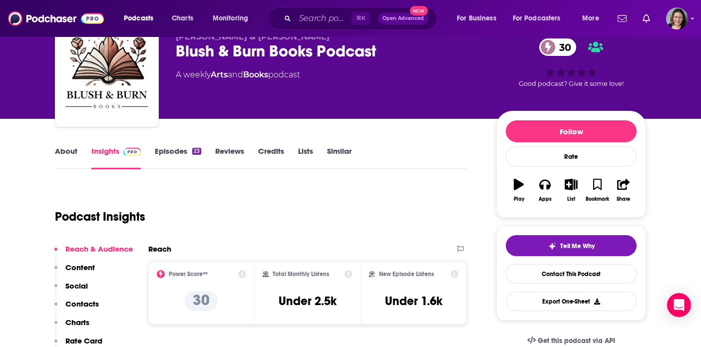
scroll to position [95, 0]
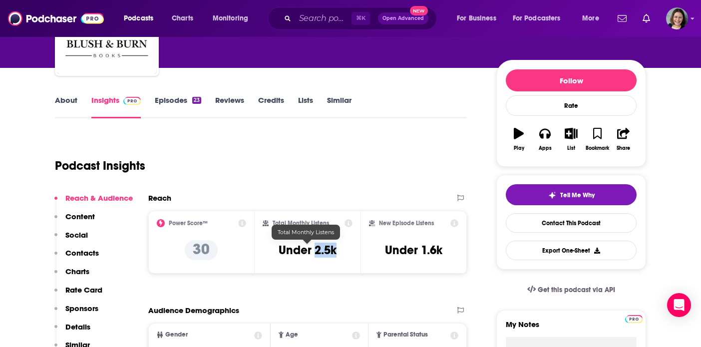
drag, startPoint x: 315, startPoint y: 251, endPoint x: 346, endPoint y: 252, distance: 30.5
click at [346, 252] on div "Total Monthly Listens Under 2.5k" at bounding box center [308, 242] width 90 height 46
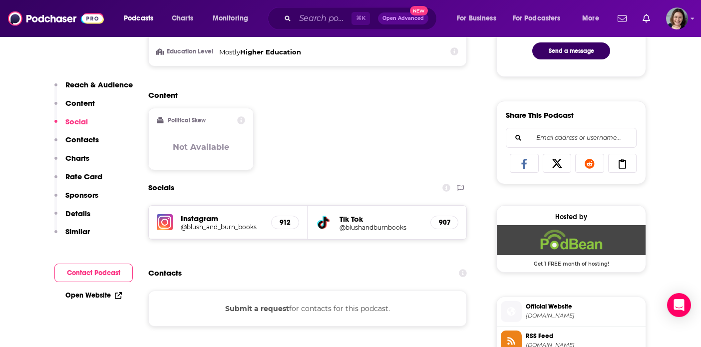
scroll to position [570, 0]
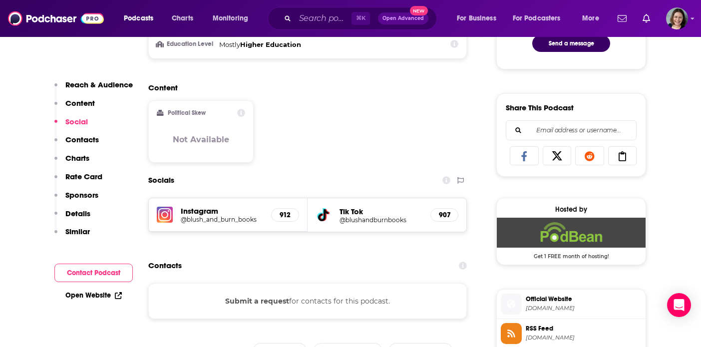
click at [225, 219] on h5 "@blush_and_burn_books" at bounding box center [222, 219] width 82 height 7
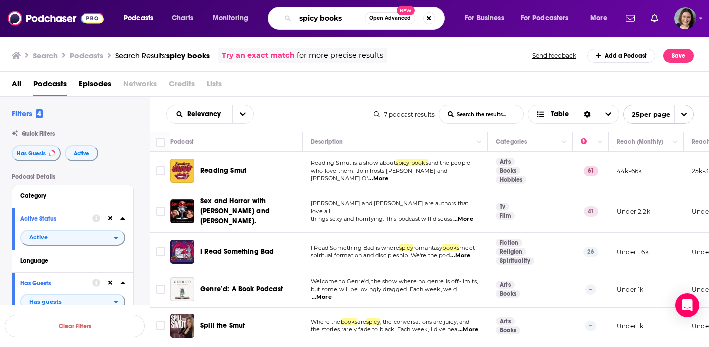
drag, startPoint x: 346, startPoint y: 19, endPoint x: 290, endPoint y: 18, distance: 55.9
click at [290, 18] on div "spicy books Open Advanced New" at bounding box center [356, 18] width 177 height 23
type input "alternative health"
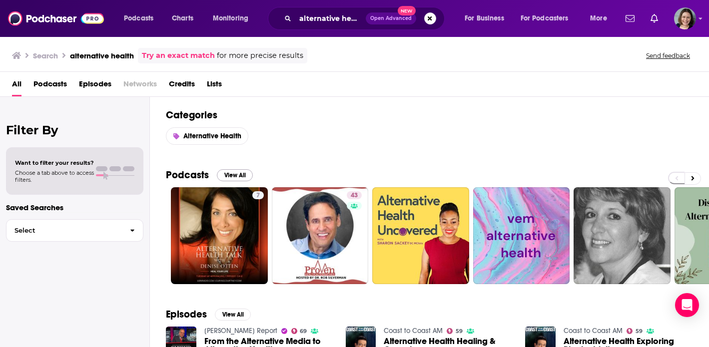
click at [232, 175] on button "View All" at bounding box center [235, 175] width 36 height 12
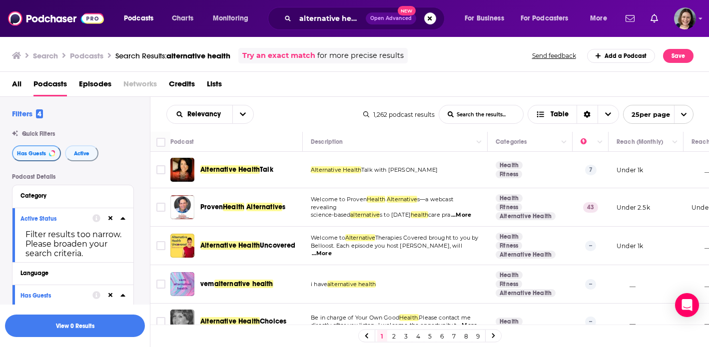
click at [37, 152] on span "Has Guests" at bounding box center [31, 153] width 29 height 5
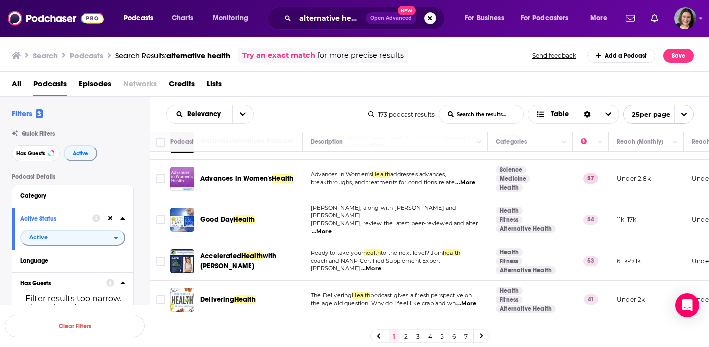
scroll to position [343, 0]
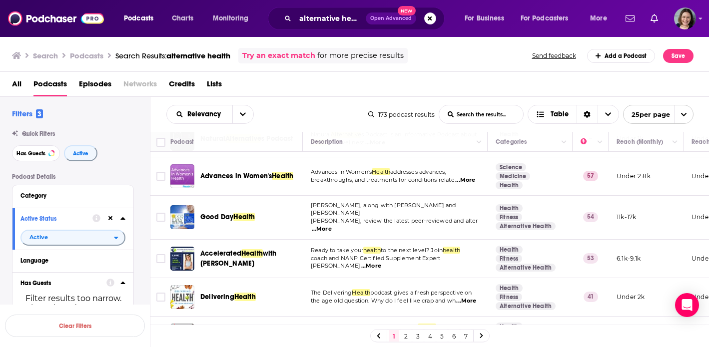
click at [381, 262] on span "...More" at bounding box center [371, 266] width 20 height 8
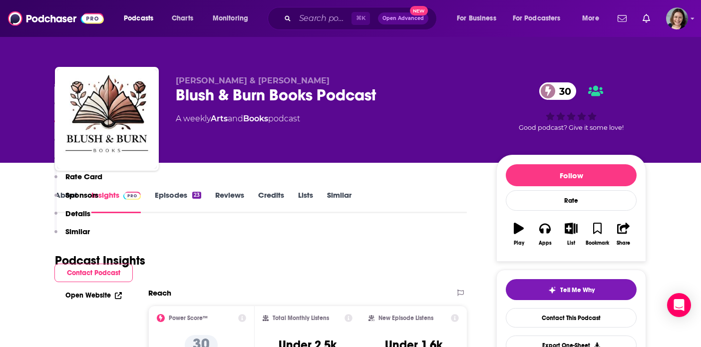
scroll to position [570, 0]
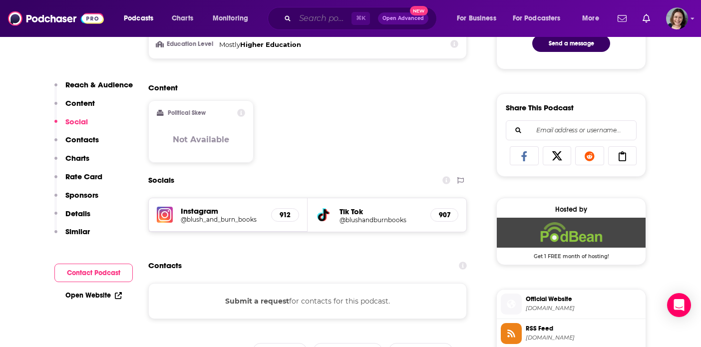
click at [323, 17] on input "Search podcasts, credits, & more..." at bounding box center [323, 18] width 56 height 16
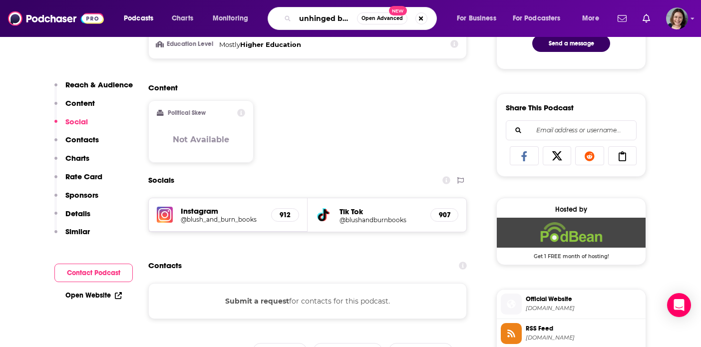
type input "unhinged bookish thoughts"
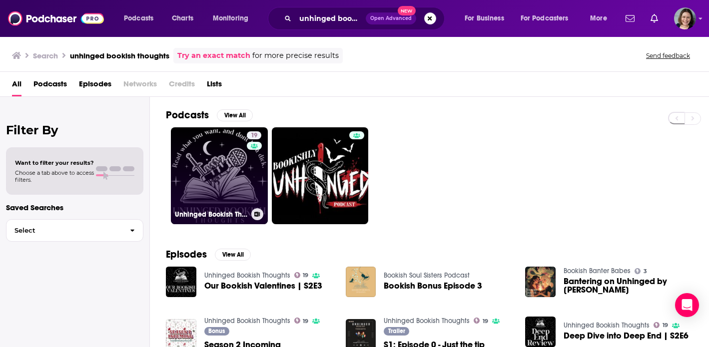
click at [229, 175] on link "19 Unhinged Bookish Thoughts" at bounding box center [219, 175] width 97 height 97
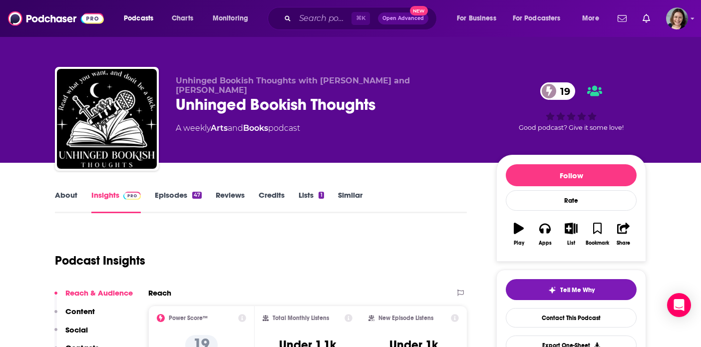
click at [178, 196] on link "Episodes 47" at bounding box center [178, 201] width 47 height 23
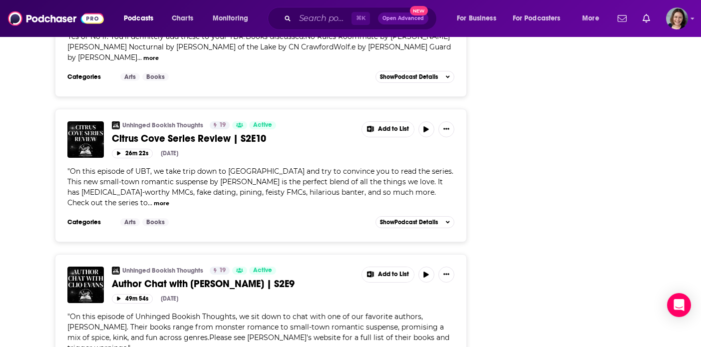
scroll to position [2326, 0]
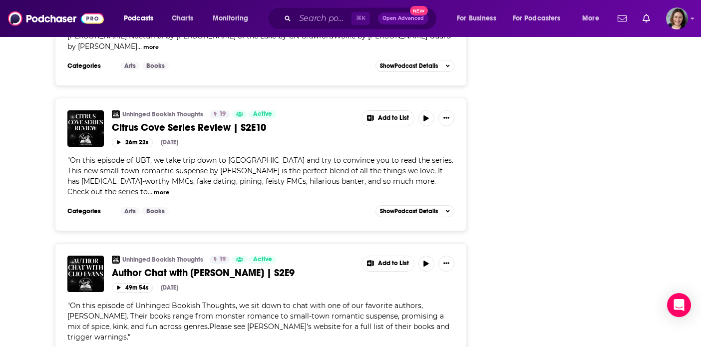
click at [203, 267] on span "Author Chat with Clio Evans | S2E9" at bounding box center [203, 273] width 183 height 12
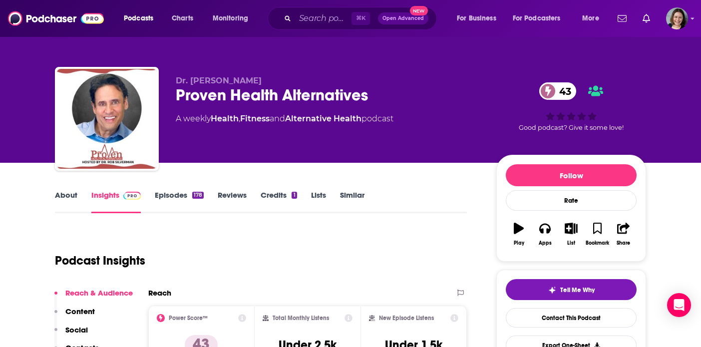
click at [65, 194] on link "About" at bounding box center [66, 201] width 22 height 23
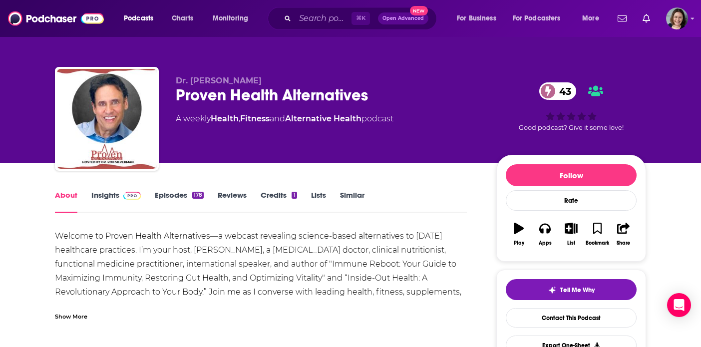
click at [73, 317] on div "Show More" at bounding box center [71, 315] width 32 height 9
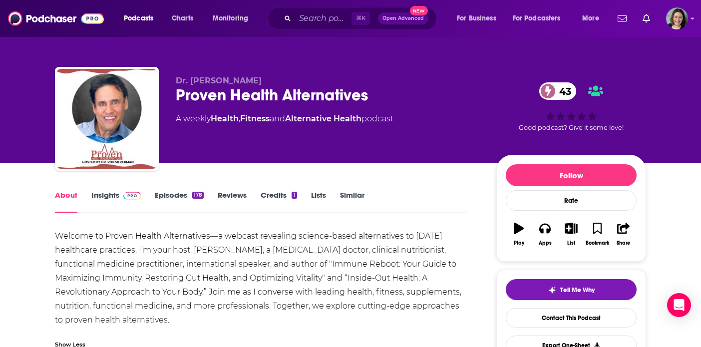
click at [178, 195] on link "Episodes 178" at bounding box center [179, 201] width 49 height 23
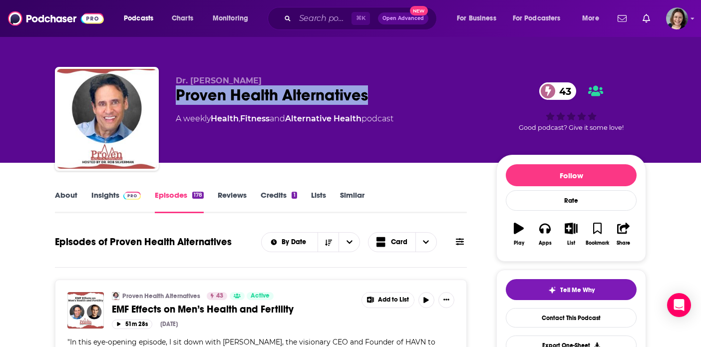
drag, startPoint x: 367, startPoint y: 98, endPoint x: 178, endPoint y: 97, distance: 188.8
click at [178, 97] on div "Proven Health Alternatives 43" at bounding box center [328, 94] width 305 height 19
copy h2 "Proven Health Alternatives"
click at [102, 192] on link "Insights" at bounding box center [115, 201] width 49 height 23
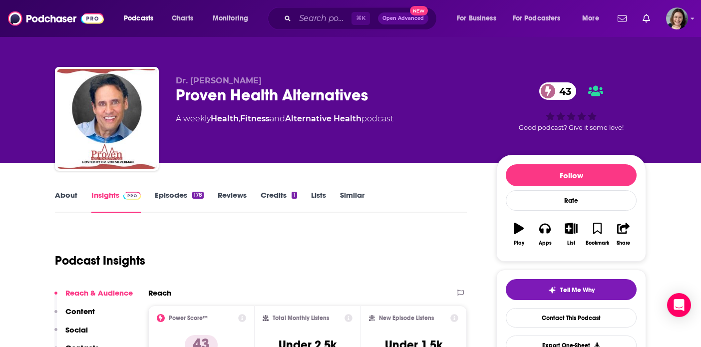
click at [67, 197] on link "About" at bounding box center [66, 201] width 22 height 23
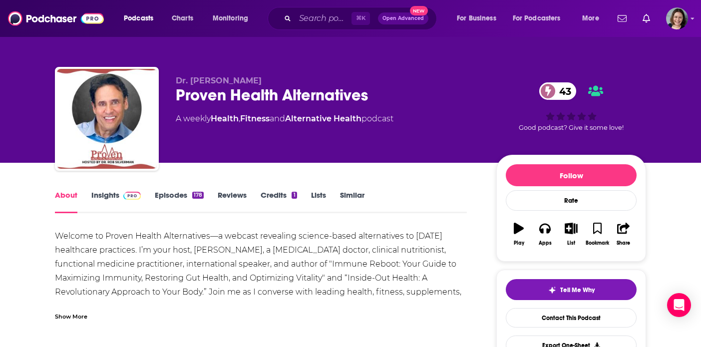
click at [68, 319] on div "Show More" at bounding box center [71, 315] width 32 height 9
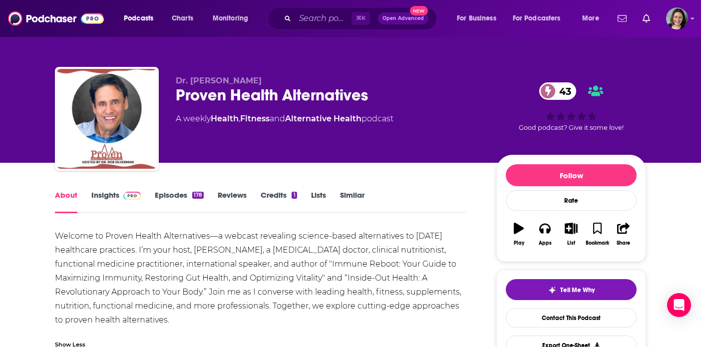
drag, startPoint x: 56, startPoint y: 233, endPoint x: 179, endPoint y: 317, distance: 149.5
click at [179, 317] on div "Welcome to Proven Health Alternatives—a webcast revealing science-based alterna…" at bounding box center [261, 278] width 412 height 98
copy div "Welcome to Proven Health Alternatives—a webcast revealing science-based alterna…"
click at [111, 194] on link "Insights" at bounding box center [115, 201] width 49 height 23
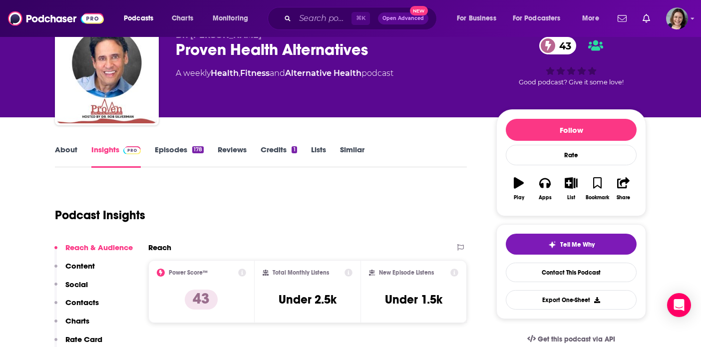
scroll to position [158, 0]
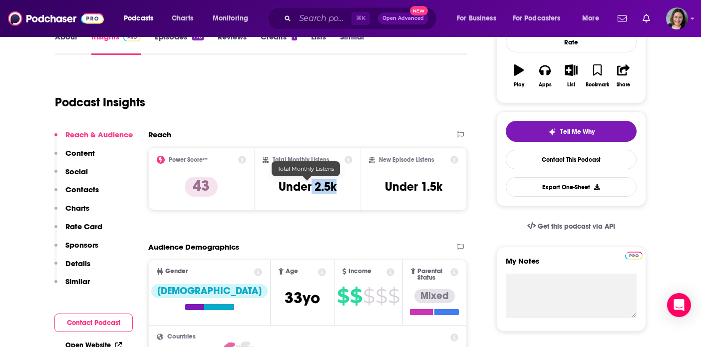
drag, startPoint x: 335, startPoint y: 189, endPoint x: 311, endPoint y: 189, distance: 24.5
click at [311, 189] on h3 "Under 2.5k" at bounding box center [308, 186] width 58 height 15
copy h3 "2.5k"
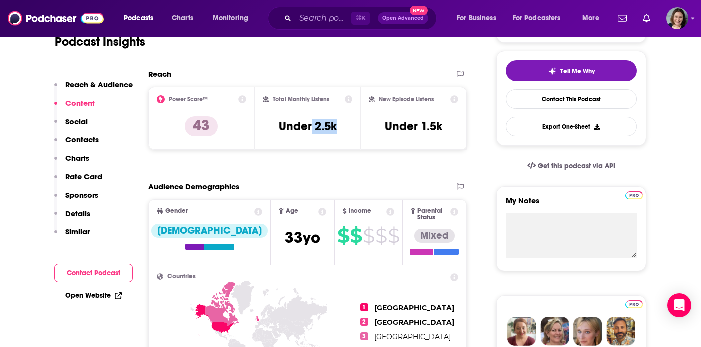
scroll to position [0, 0]
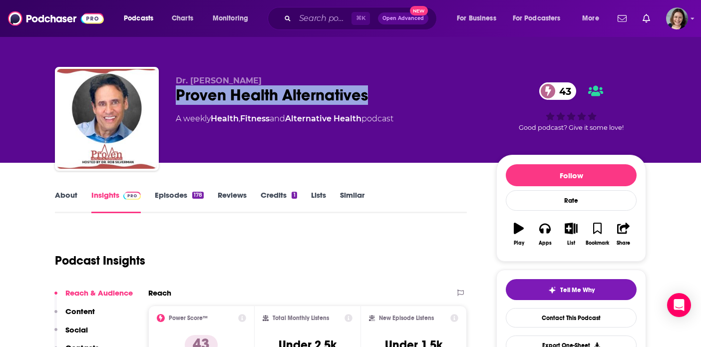
drag, startPoint x: 367, startPoint y: 99, endPoint x: 178, endPoint y: 96, distance: 188.8
click at [178, 96] on div "Proven Health Alternatives 43" at bounding box center [328, 94] width 305 height 19
copy h2 "Proven Health Alternatives"
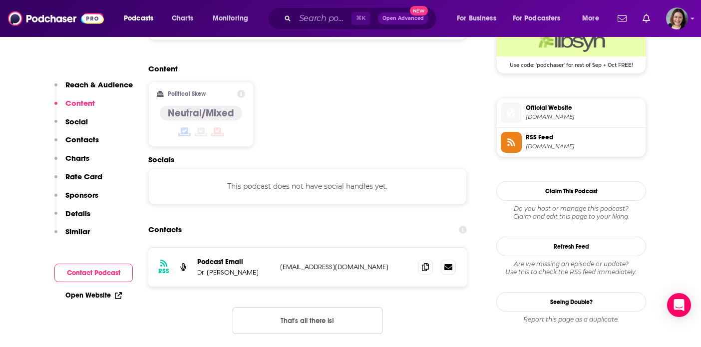
scroll to position [777, 0]
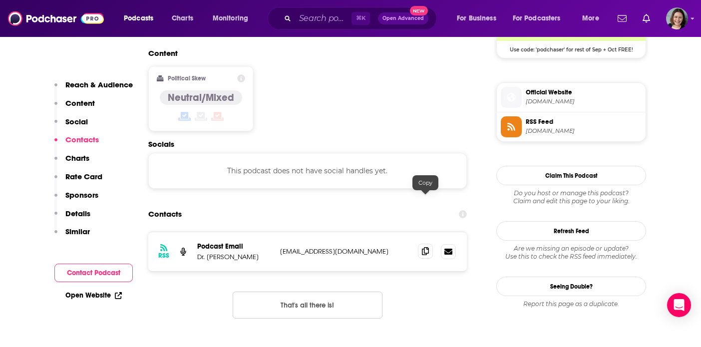
click at [425, 247] on icon at bounding box center [425, 251] width 7 height 8
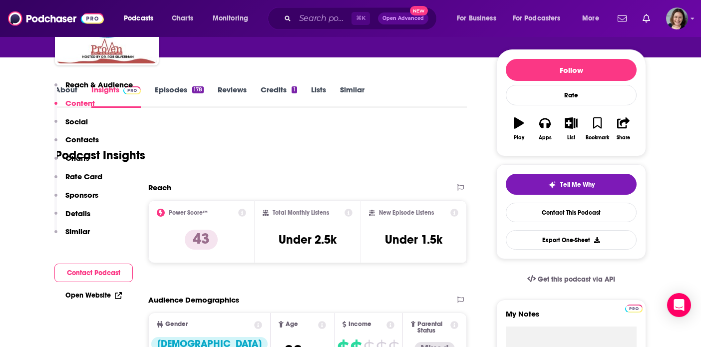
scroll to position [22, 0]
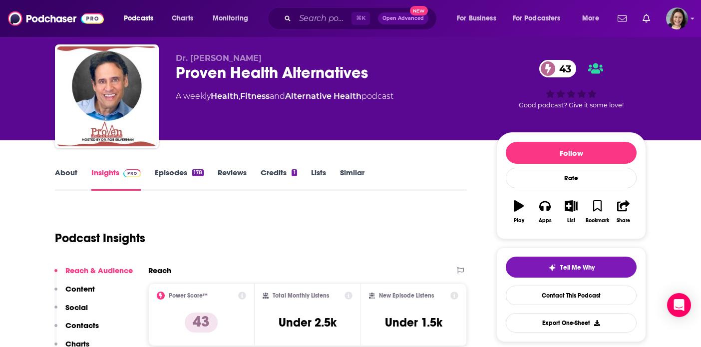
click at [177, 173] on link "Episodes 178" at bounding box center [179, 179] width 49 height 23
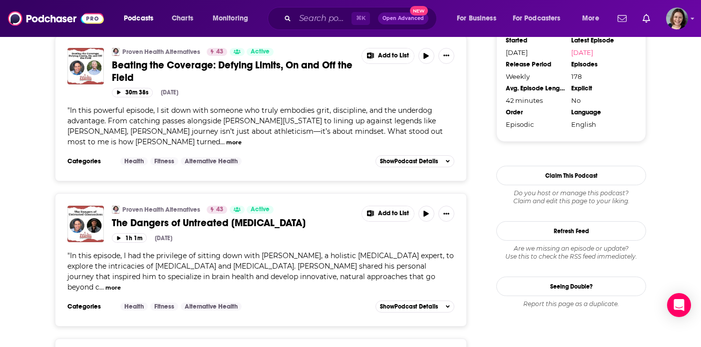
scroll to position [977, 0]
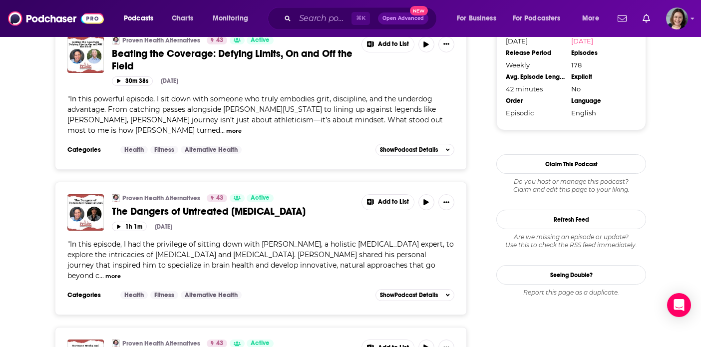
click at [121, 272] on button "more" at bounding box center [112, 276] width 15 height 8
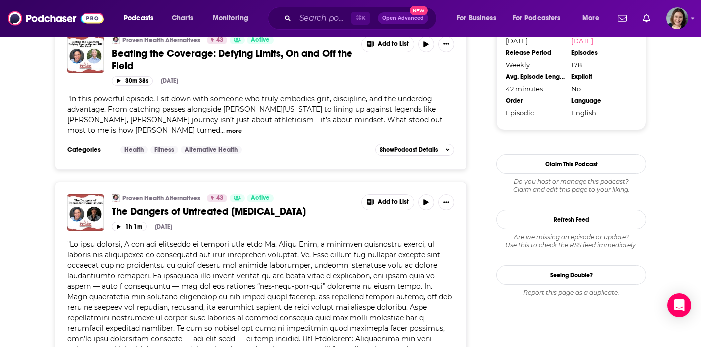
click at [258, 205] on span "The Dangers of Untreated Concussions" at bounding box center [209, 211] width 194 height 12
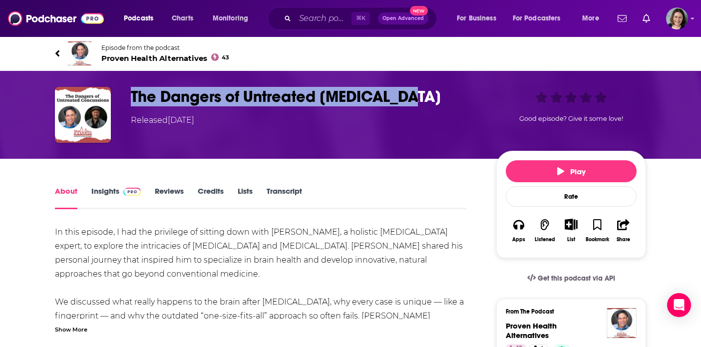
drag, startPoint x: 132, startPoint y: 94, endPoint x: 414, endPoint y: 92, distance: 281.7
click at [414, 92] on h1 "The Dangers of Untreated Concussions" at bounding box center [306, 96] width 350 height 19
copy h1 "The Dangers of Untreated Concussions"
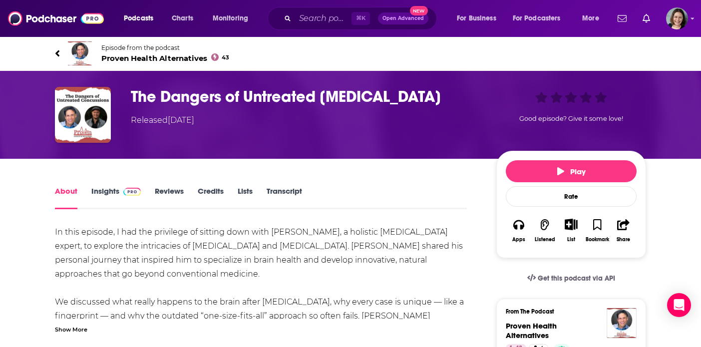
click at [70, 332] on div "Show More" at bounding box center [71, 328] width 32 height 9
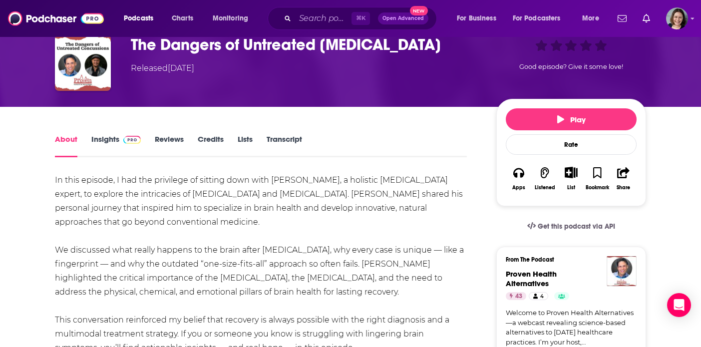
scroll to position [71, 0]
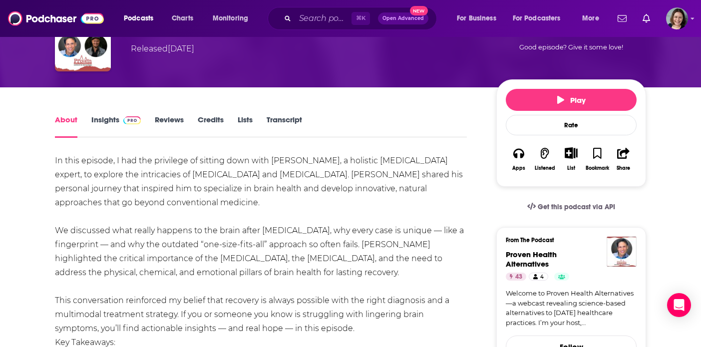
drag, startPoint x: 271, startPoint y: 160, endPoint x: 371, endPoint y: 275, distance: 152.6
copy div "Dr. Titus Chiu, a holistic concussion expert, to explore the intricacies of con…"
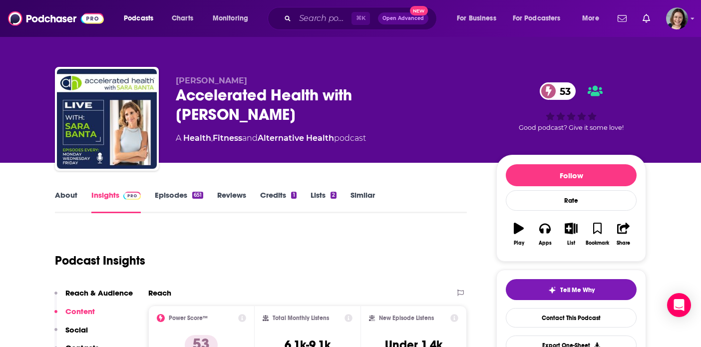
click at [174, 195] on link "Episodes 651" at bounding box center [179, 201] width 48 height 23
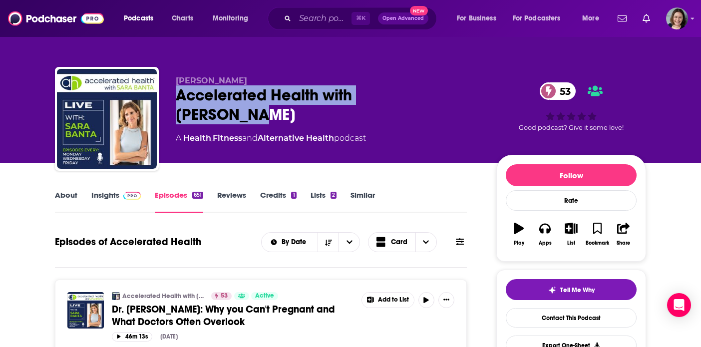
drag, startPoint x: 437, startPoint y: 96, endPoint x: 178, endPoint y: 98, distance: 258.3
click at [178, 98] on div "Accelerated Health with [PERSON_NAME] 53" at bounding box center [328, 104] width 305 height 39
copy h2 "Accelerated Health with [PERSON_NAME]"
click at [64, 196] on link "About" at bounding box center [66, 201] width 22 height 23
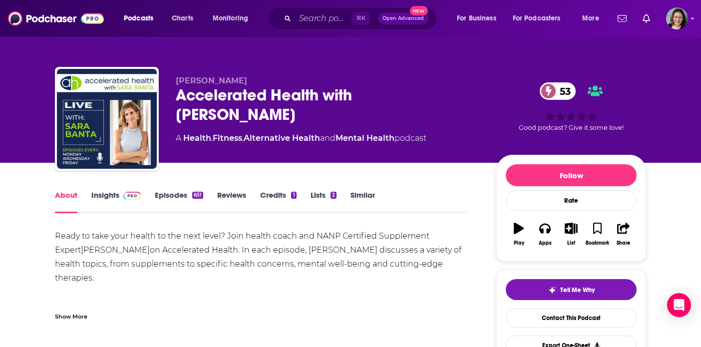
click at [78, 321] on div "Show More" at bounding box center [71, 315] width 32 height 9
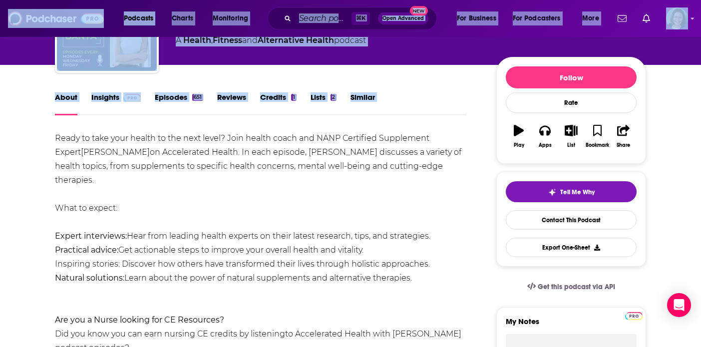
scroll to position [99, 0]
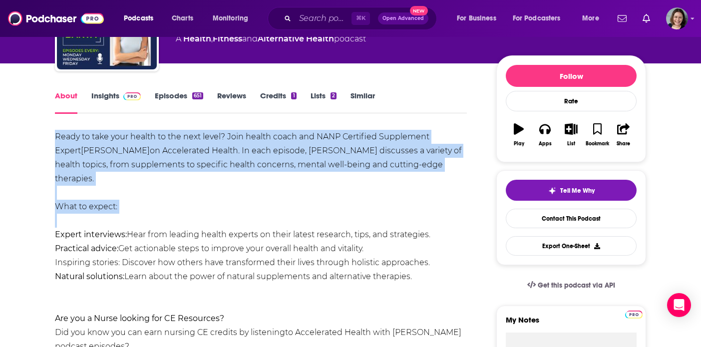
drag, startPoint x: 55, startPoint y: 238, endPoint x: 407, endPoint y: 279, distance: 353.6
click at [407, 279] on div "Ready to take your health to the next level? Join health coach and NANP Certifi…" at bounding box center [261, 291] width 412 height 322
copy div "Ready to take your health to the next level? Join health coach and NANP Certifi…"
click at [112, 95] on link "Insights" at bounding box center [115, 102] width 49 height 23
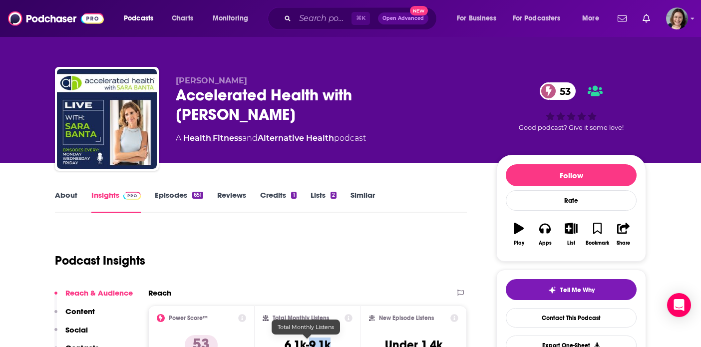
drag, startPoint x: 334, startPoint y: 340, endPoint x: 311, endPoint y: 342, distance: 23.1
click at [311, 342] on div "Total Monthly Listens 6.1k-9.1k" at bounding box center [308, 337] width 90 height 46
copy h3 "9.1k"
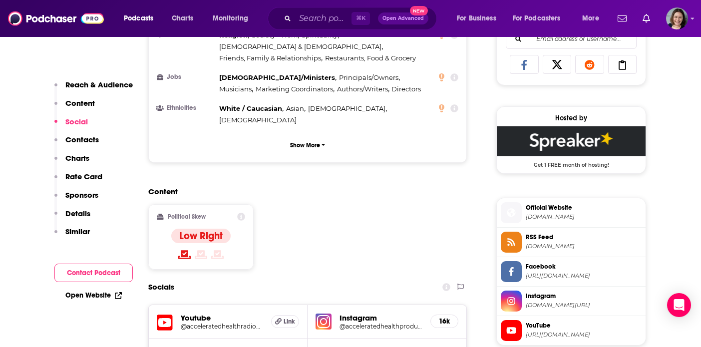
scroll to position [685, 0]
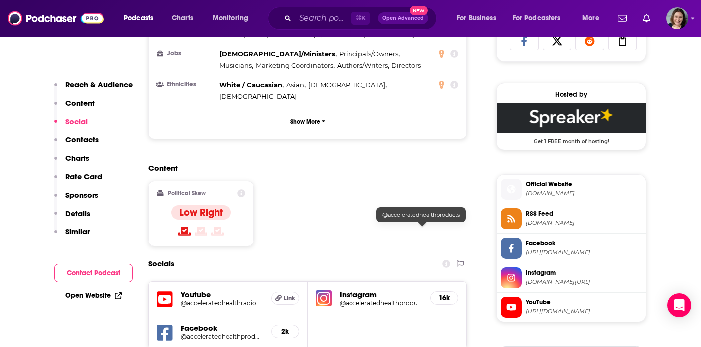
click at [371, 299] on h5 "@acceleratedhealthproducts" at bounding box center [381, 302] width 83 height 7
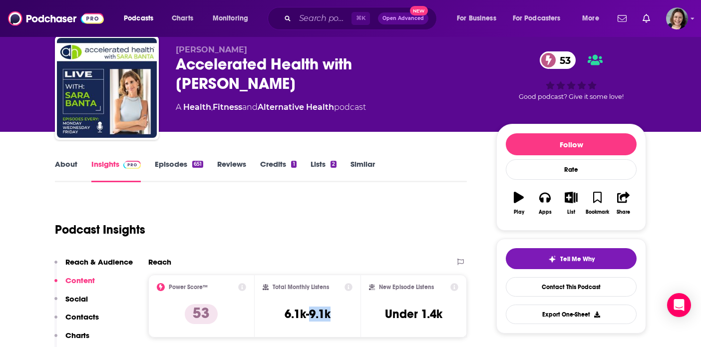
scroll to position [0, 0]
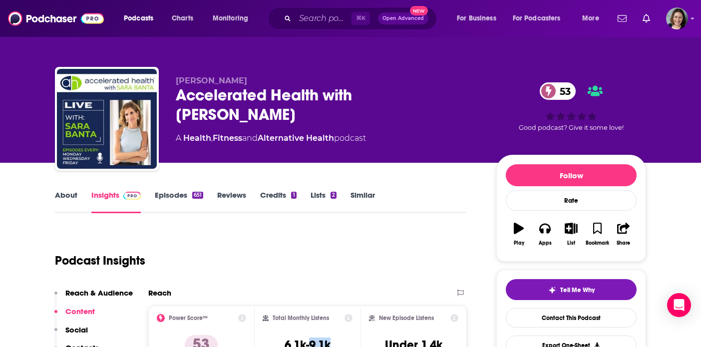
click at [174, 195] on link "Episodes 651" at bounding box center [179, 201] width 48 height 23
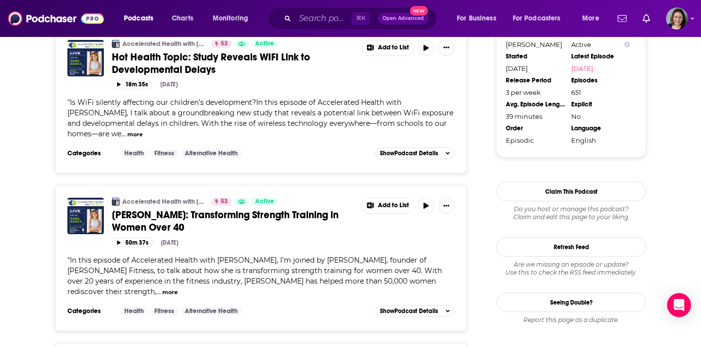
scroll to position [1036, 0]
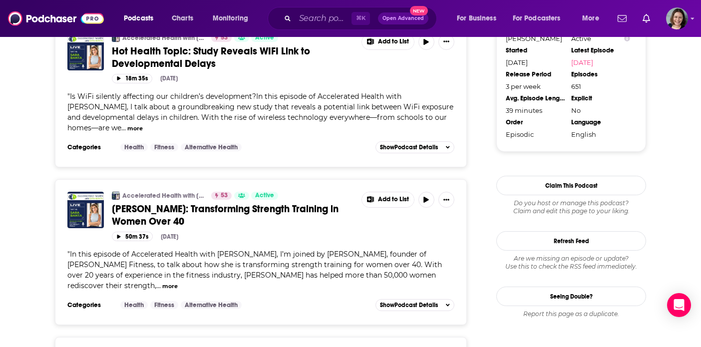
click at [291, 203] on span "[PERSON_NAME]: Transforming Strength Training in Women Over 40" at bounding box center [225, 215] width 227 height 25
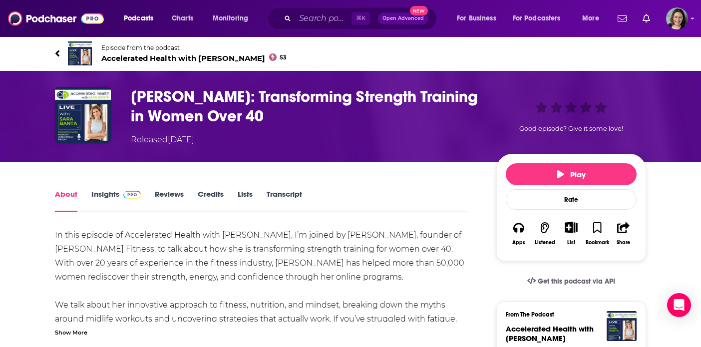
drag, startPoint x: 132, startPoint y: 96, endPoint x: 270, endPoint y: 117, distance: 139.0
click at [270, 117] on h1 "[PERSON_NAME]: Transforming Strength Training in Women Over 40" at bounding box center [306, 106] width 350 height 39
copy h1 "[PERSON_NAME]: Transforming Strength Training in Women Over 40"
click at [81, 334] on div "Show More" at bounding box center [71, 331] width 32 height 9
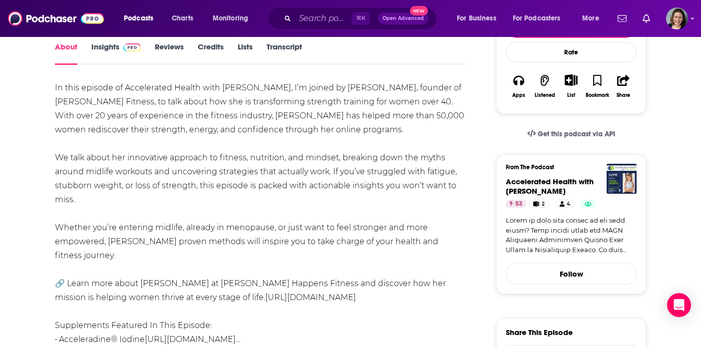
scroll to position [145, 0]
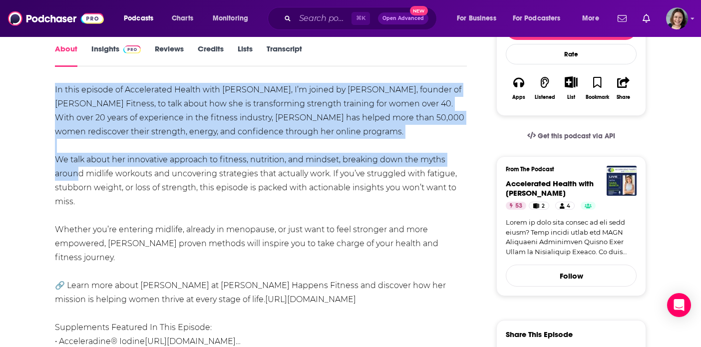
drag, startPoint x: 53, startPoint y: 160, endPoint x: 71, endPoint y: 168, distance: 19.2
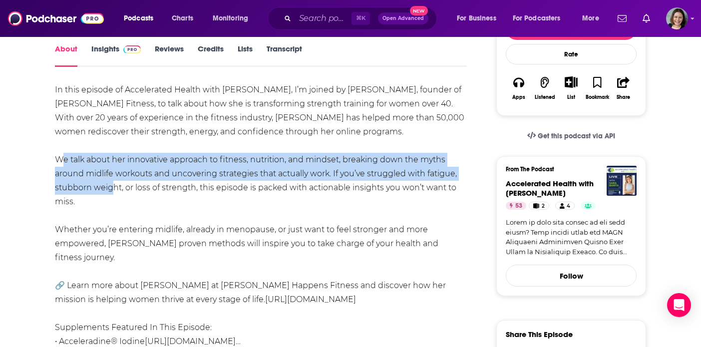
drag, startPoint x: 57, startPoint y: 160, endPoint x: 110, endPoint y: 192, distance: 61.6
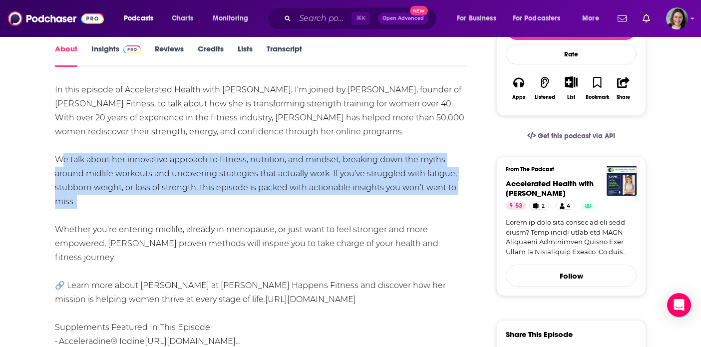
drag, startPoint x: 80, startPoint y: 206, endPoint x: 56, endPoint y: 162, distance: 49.8
copy div "We talk about her innovative approach to fitness, nutrition, and mindset, break…"
